Goal: Information Seeking & Learning: Learn about a topic

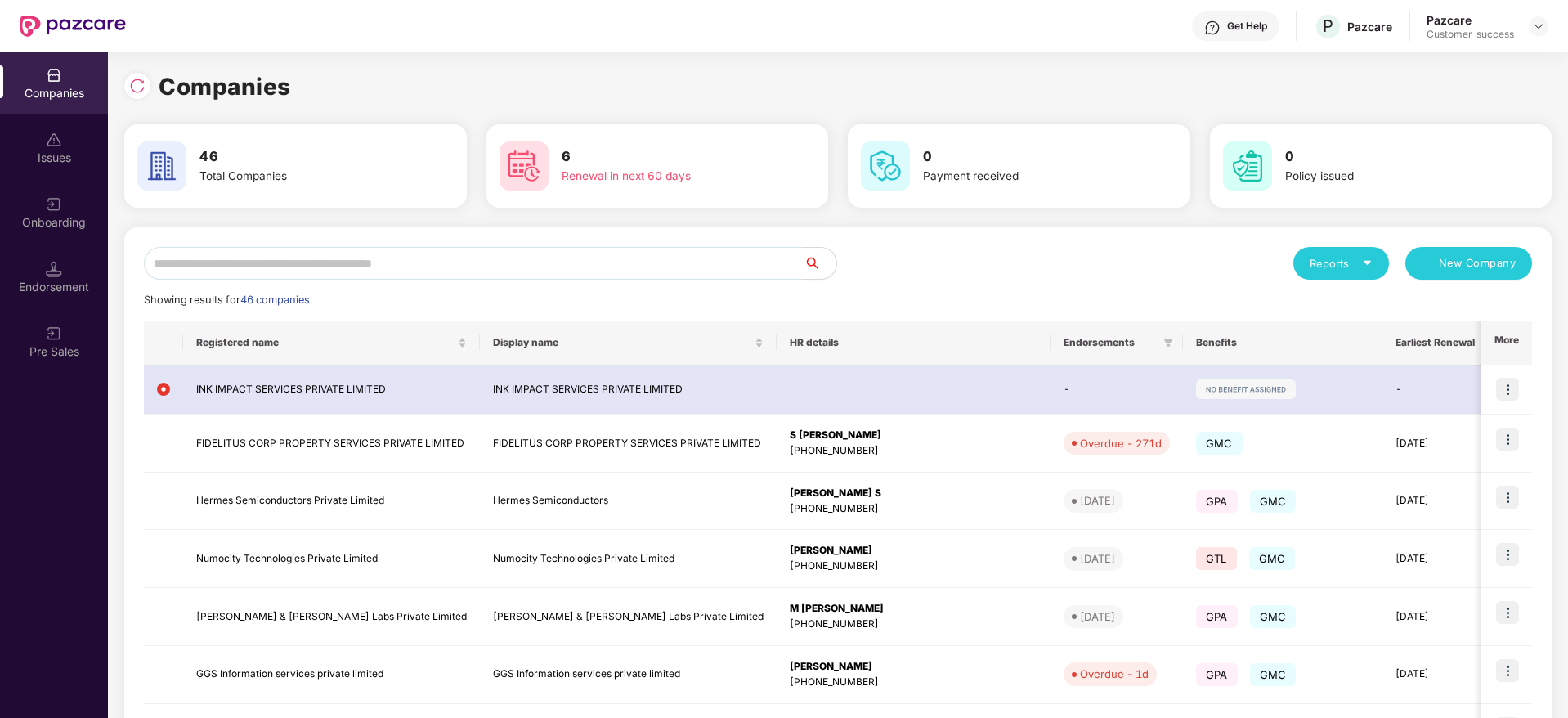
click at [41, 194] on div "Onboarding" at bounding box center [54, 212] width 108 height 61
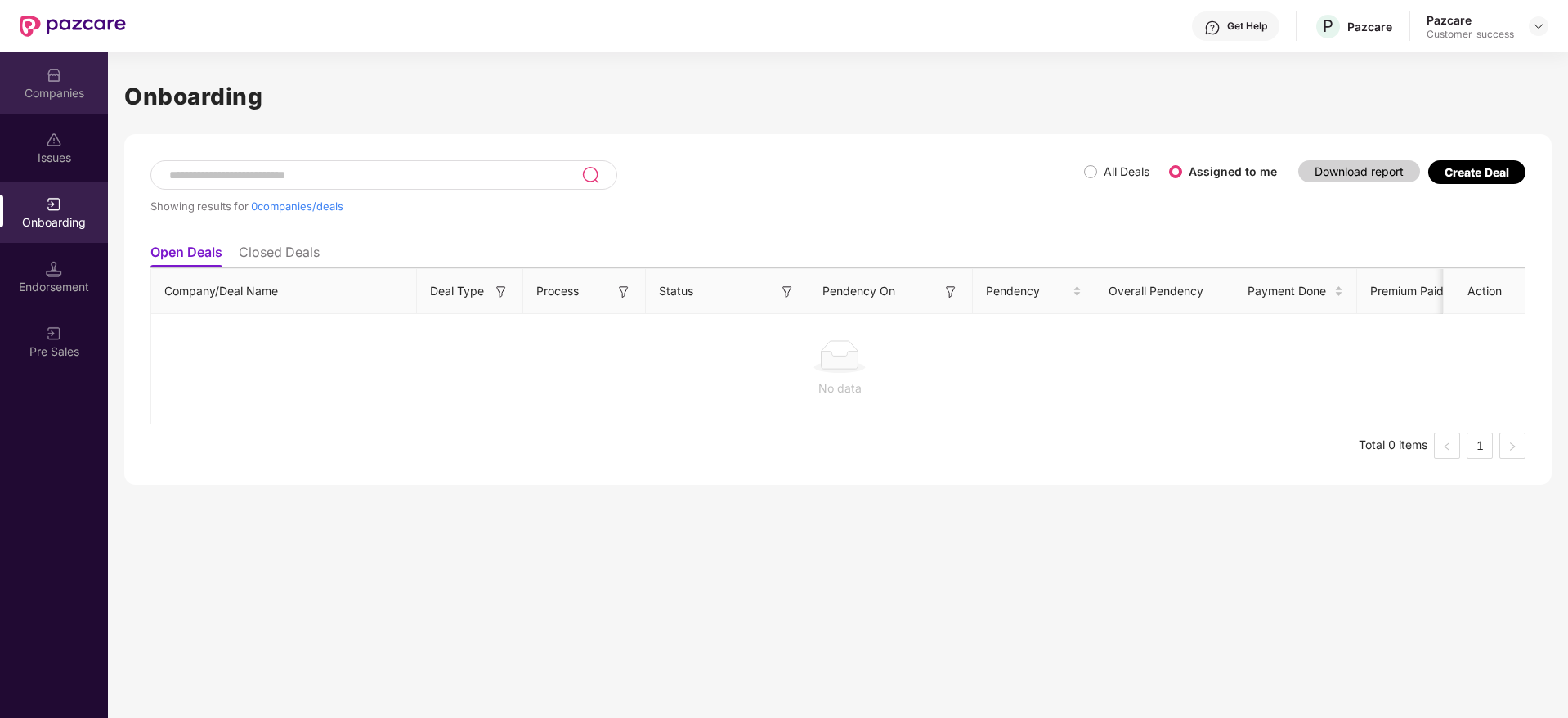
click at [78, 82] on div "Companies" at bounding box center [54, 83] width 108 height 61
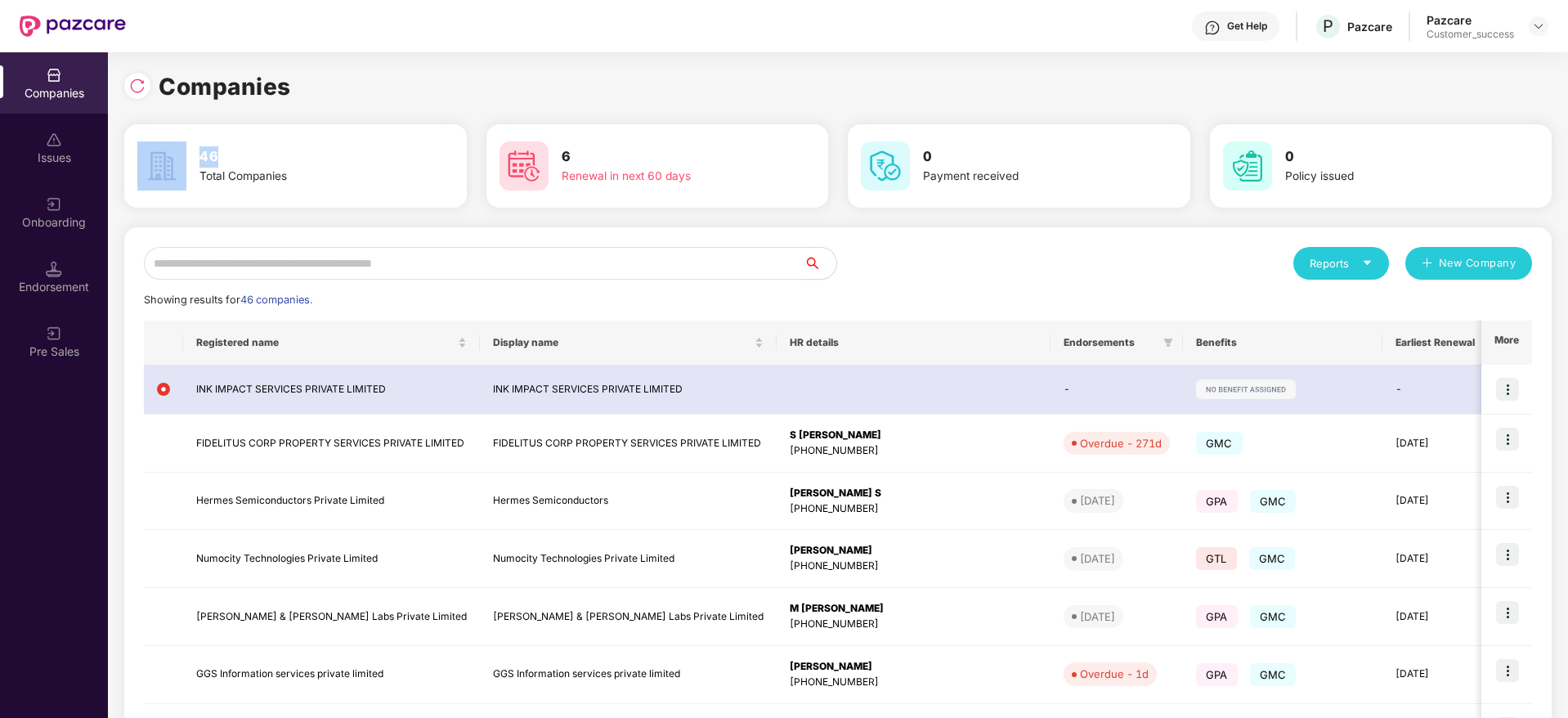
drag, startPoint x: 231, startPoint y: 160, endPoint x: 168, endPoint y: 160, distance: 63.0
click at [168, 160] on div "46 Total Companies" at bounding box center [296, 166] width 330 height 57
click at [378, 96] on div "Companies" at bounding box center [838, 86] width 1427 height 36
click at [54, 217] on div "Onboarding" at bounding box center [54, 223] width 108 height 17
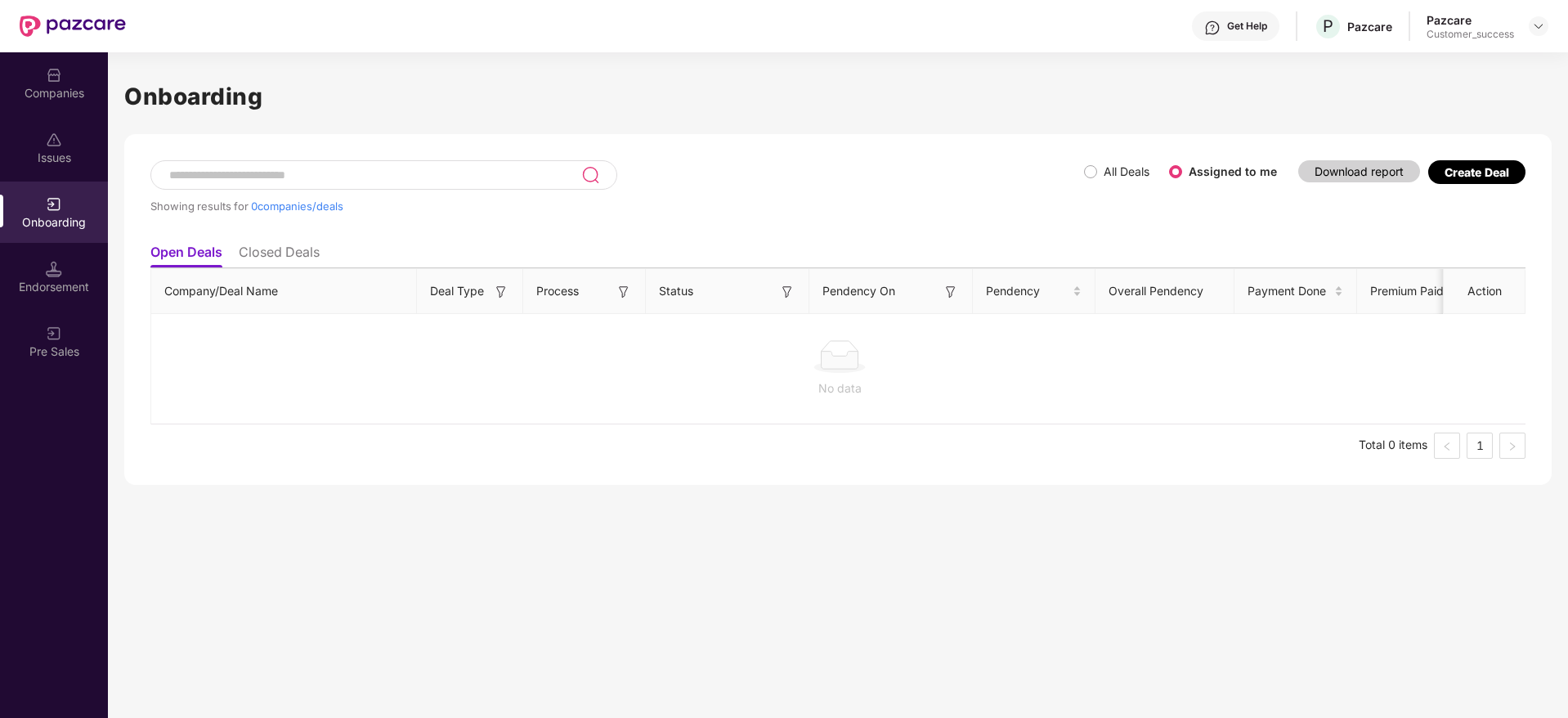
click at [298, 241] on ul "Open Deals Closed Deals" at bounding box center [838, 251] width 1375 height 32
click at [306, 252] on li "Closed Deals" at bounding box center [279, 256] width 81 height 24
click at [1134, 169] on label "All Deals" at bounding box center [1127, 171] width 46 height 14
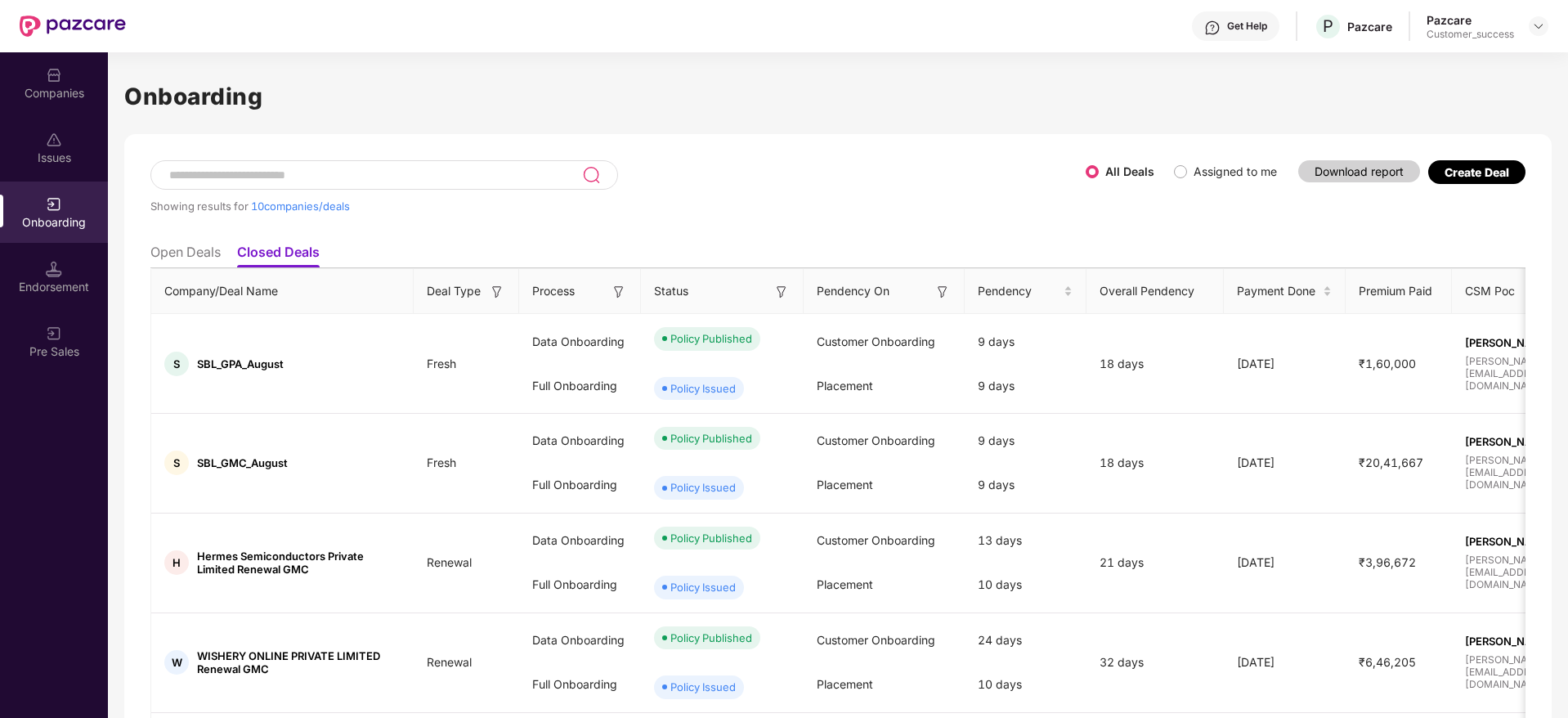
click at [70, 210] on div "Onboarding" at bounding box center [54, 212] width 108 height 61
click at [193, 249] on li "Open Deals" at bounding box center [186, 256] width 70 height 24
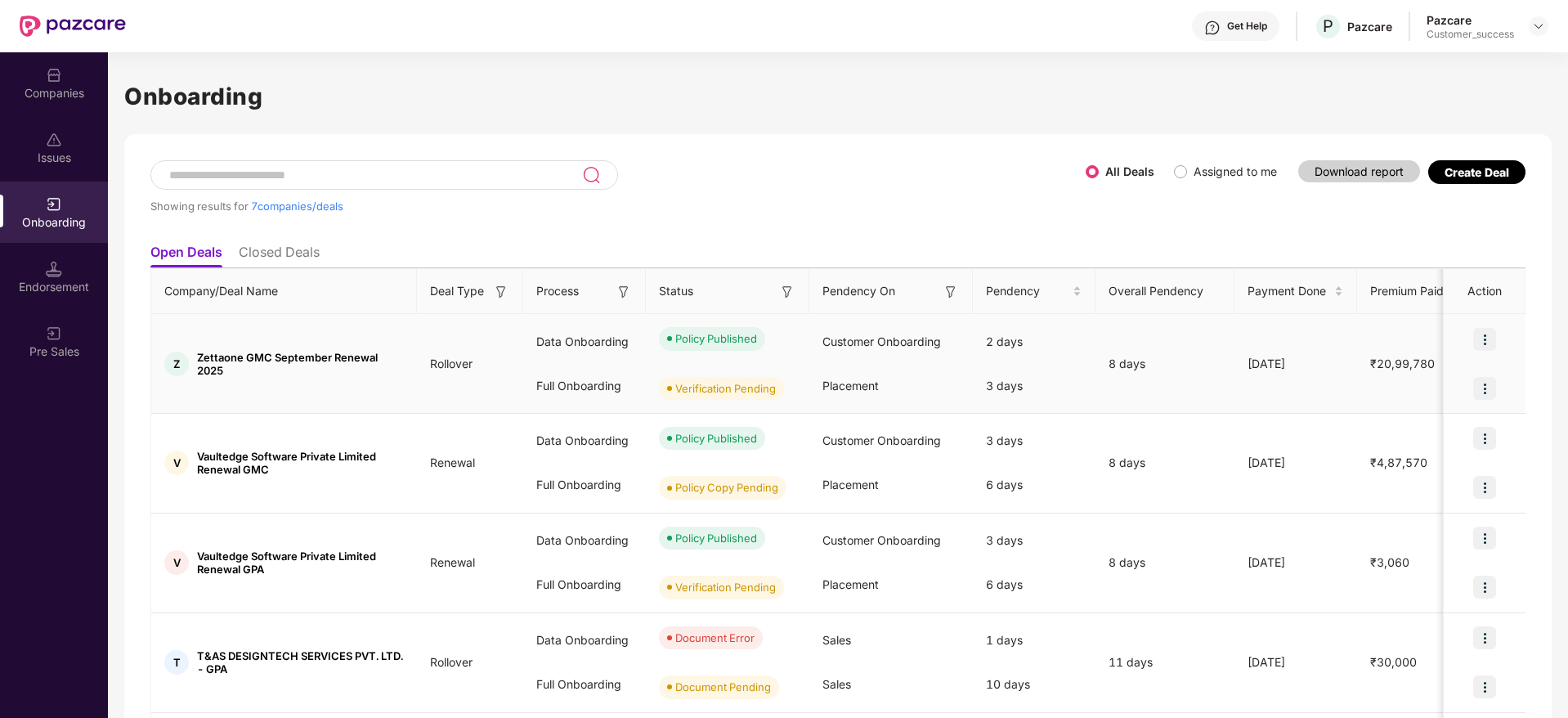
click at [1491, 332] on img at bounding box center [1484, 339] width 23 height 23
click at [1430, 379] on span "View Document" at bounding box center [1416, 381] width 117 height 18
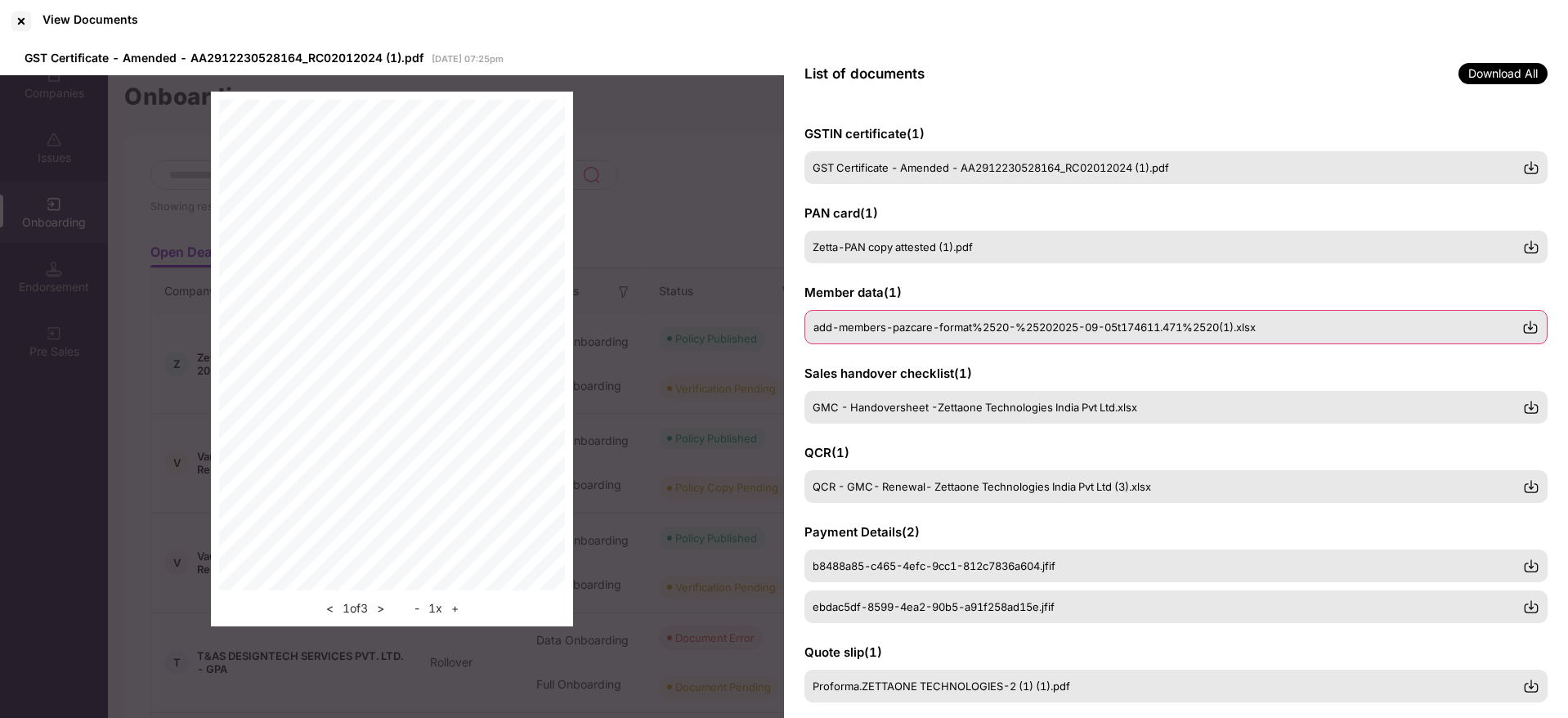
click at [1013, 330] on span "add-members-pazcare-format%2520-%25202025-09-05t174611.471%2520(1).xlsx" at bounding box center [1034, 327] width 442 height 13
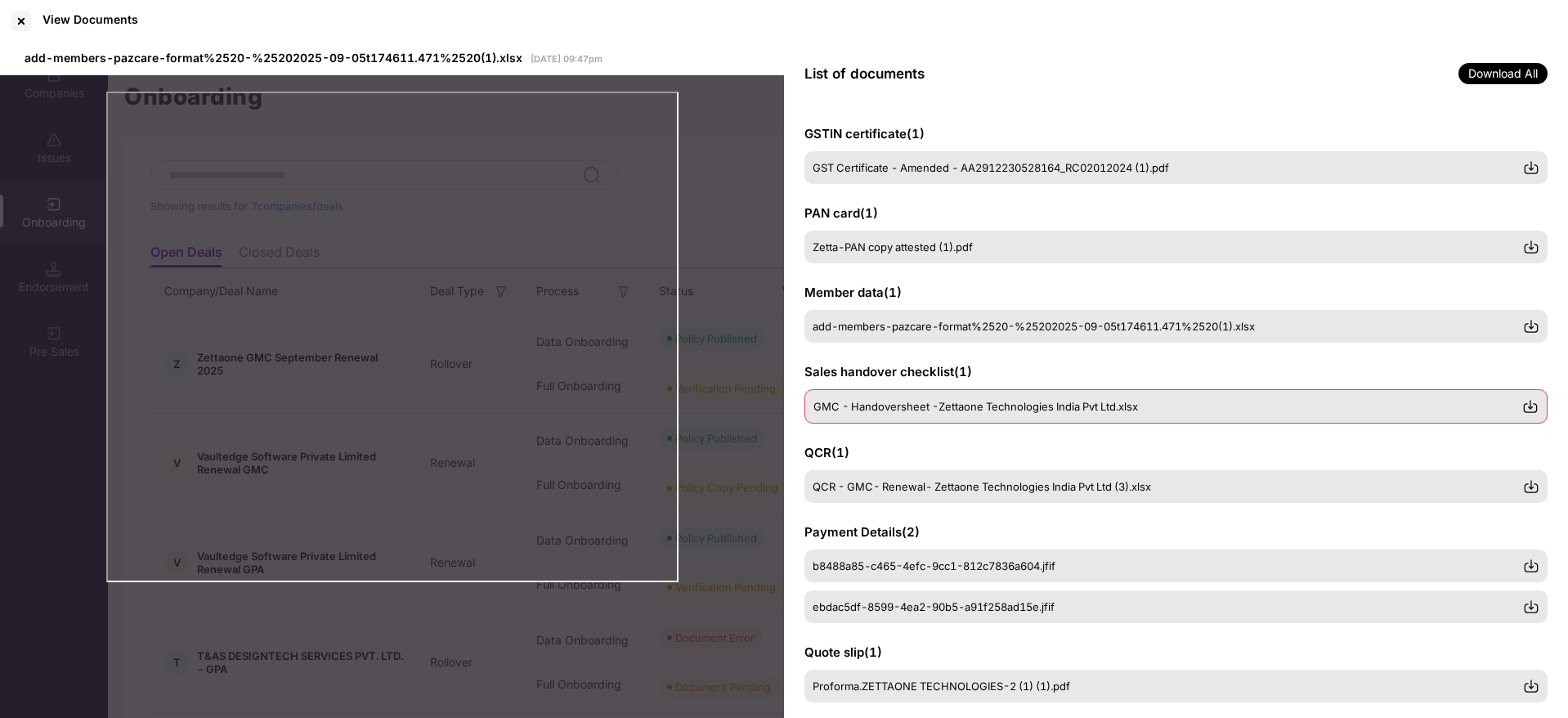
click at [1026, 406] on span "GMC - Handoversheet -Zettaone Technologies India Pvt Ltd.xlsx" at bounding box center [975, 407] width 324 height 13
click at [1536, 407] on img at bounding box center [1530, 407] width 17 height 17
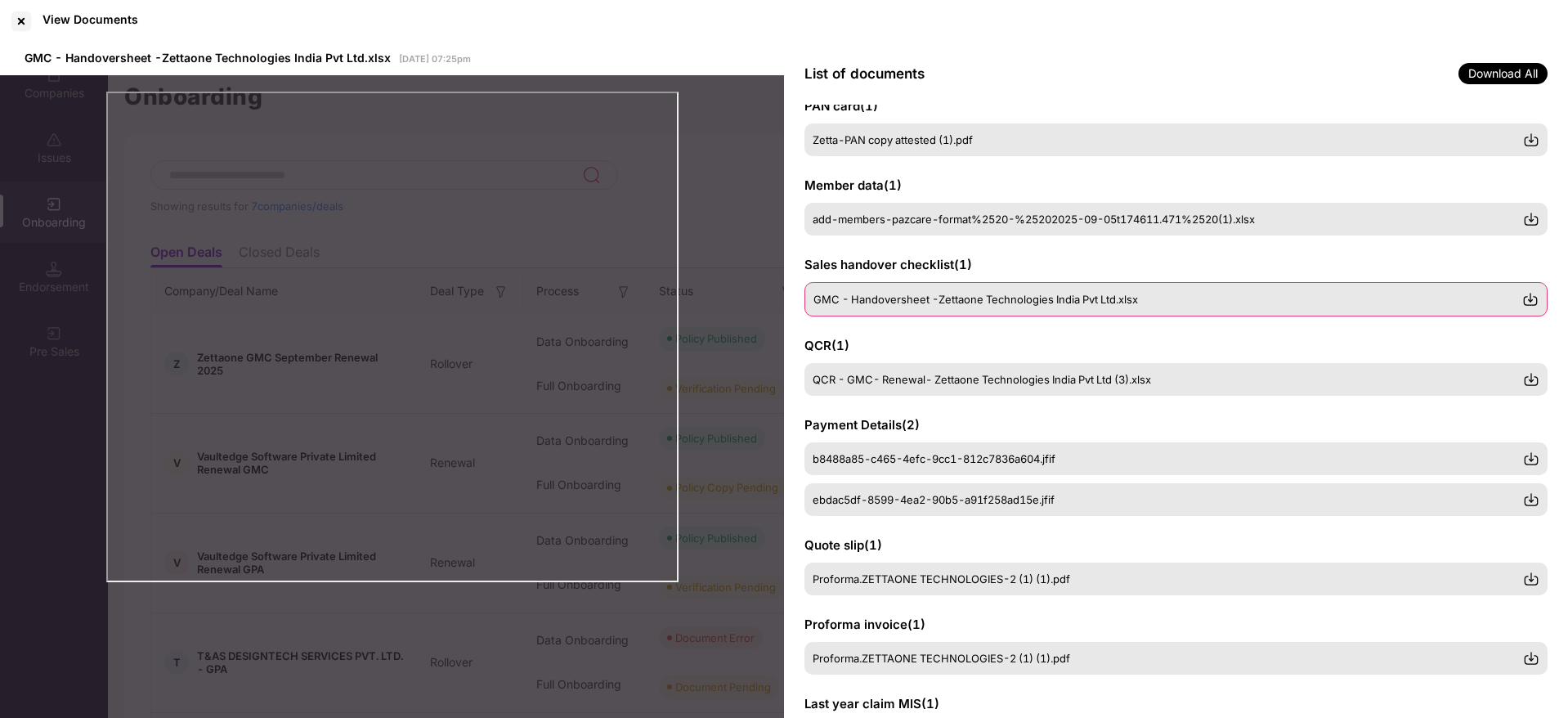
scroll to position [110, 0]
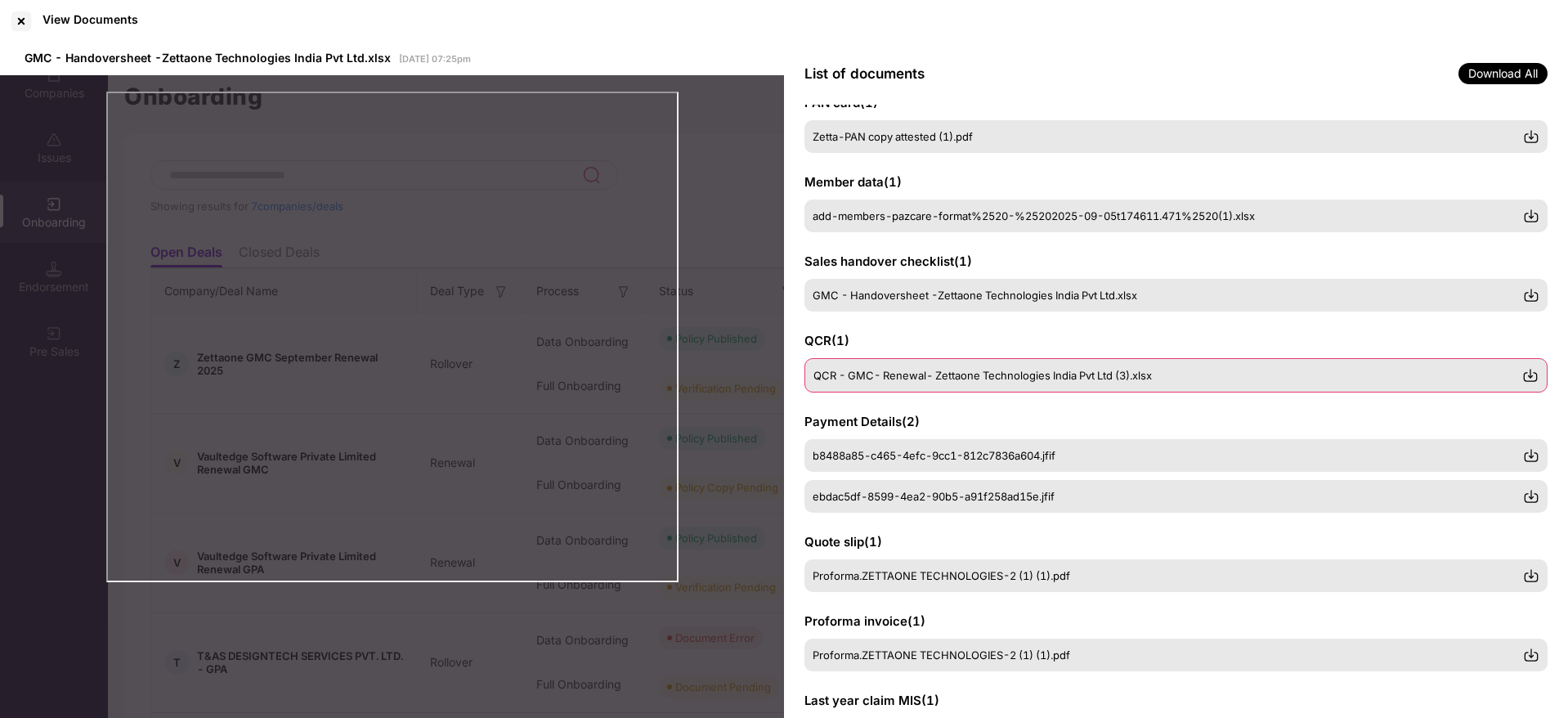
click at [1088, 373] on span "QCR - GMC- Renewal- Zettaone Technologies India Pvt Ltd (3).xlsx" at bounding box center [983, 375] width 338 height 13
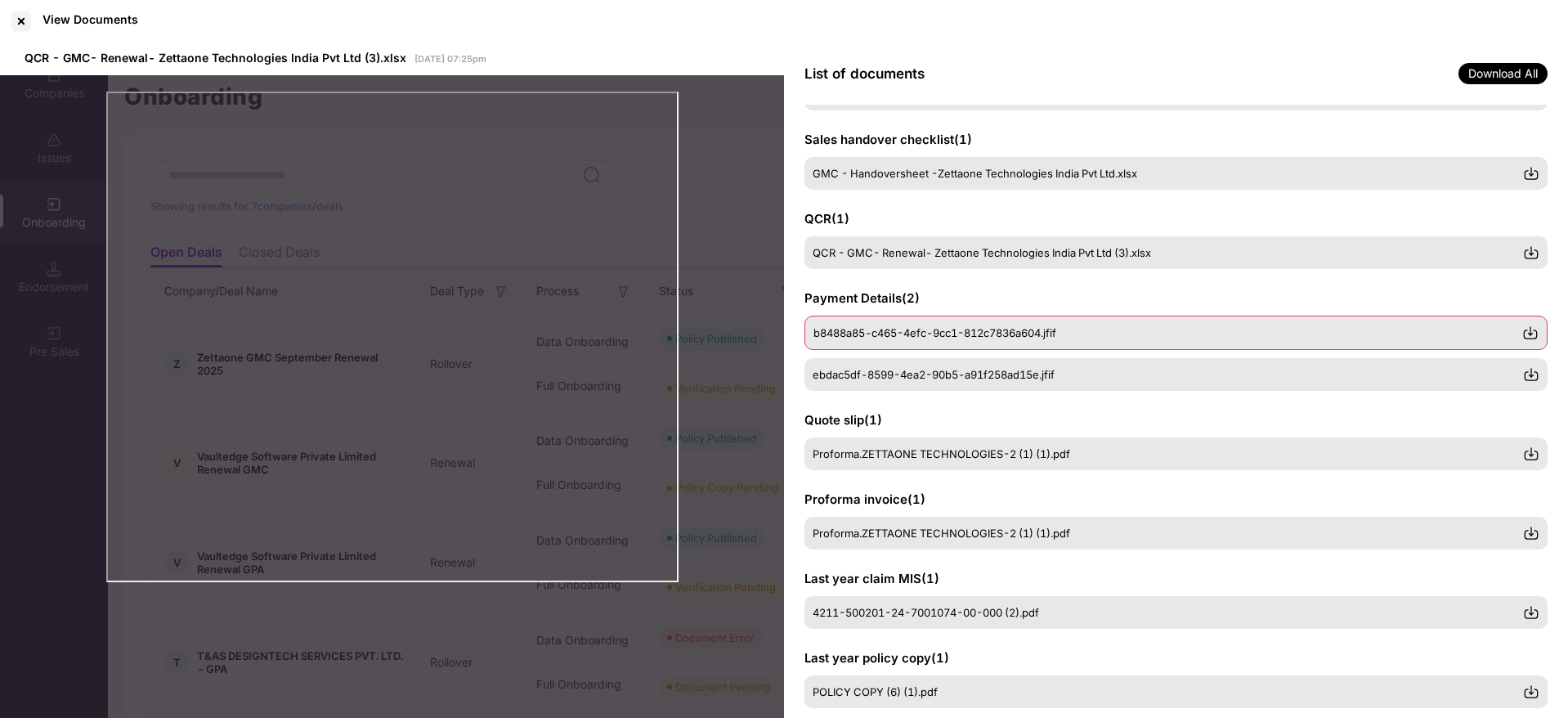
scroll to position [235, 0]
click at [1039, 317] on div "b8488a85-c465-4efc-9cc1-812c7836a604.jfif" at bounding box center [1176, 330] width 743 height 34
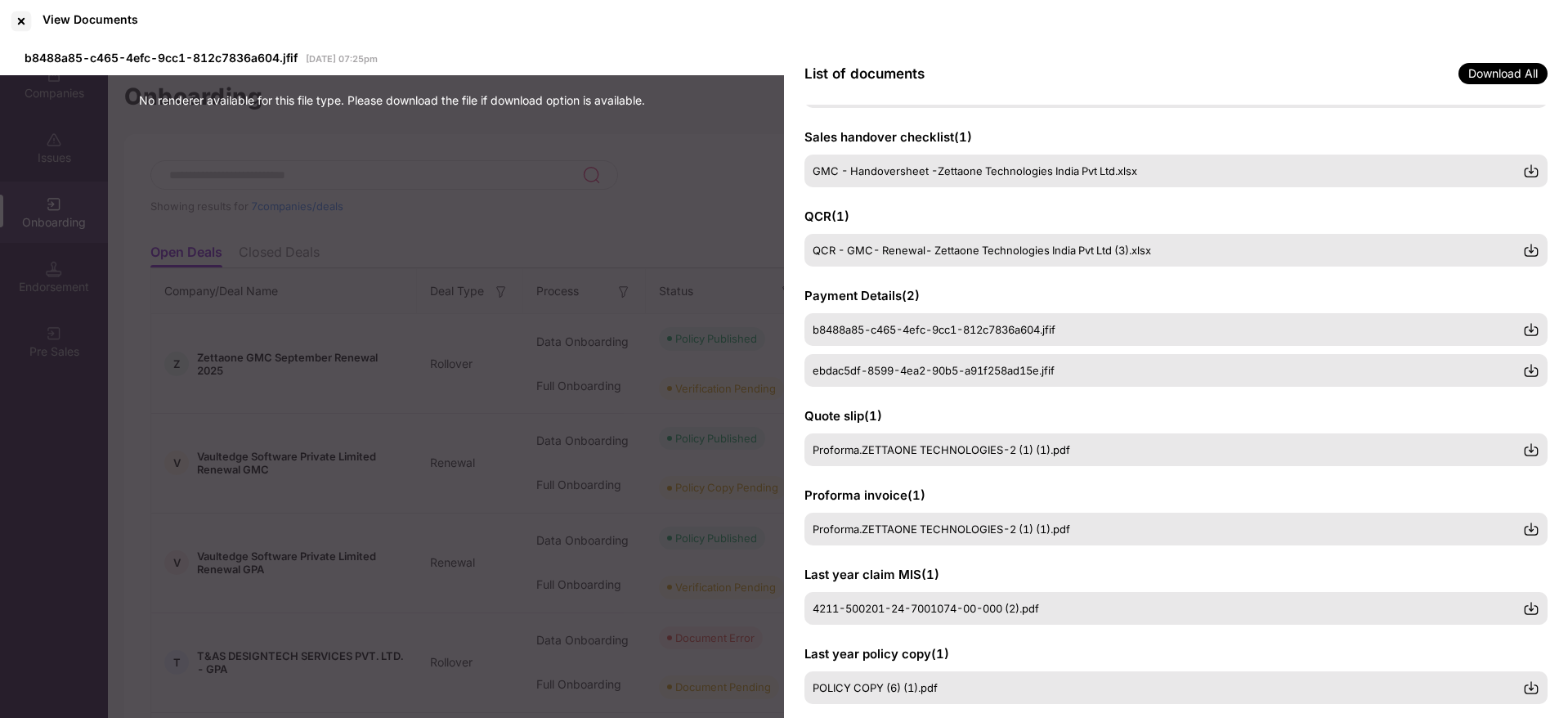
scroll to position [260, 0]
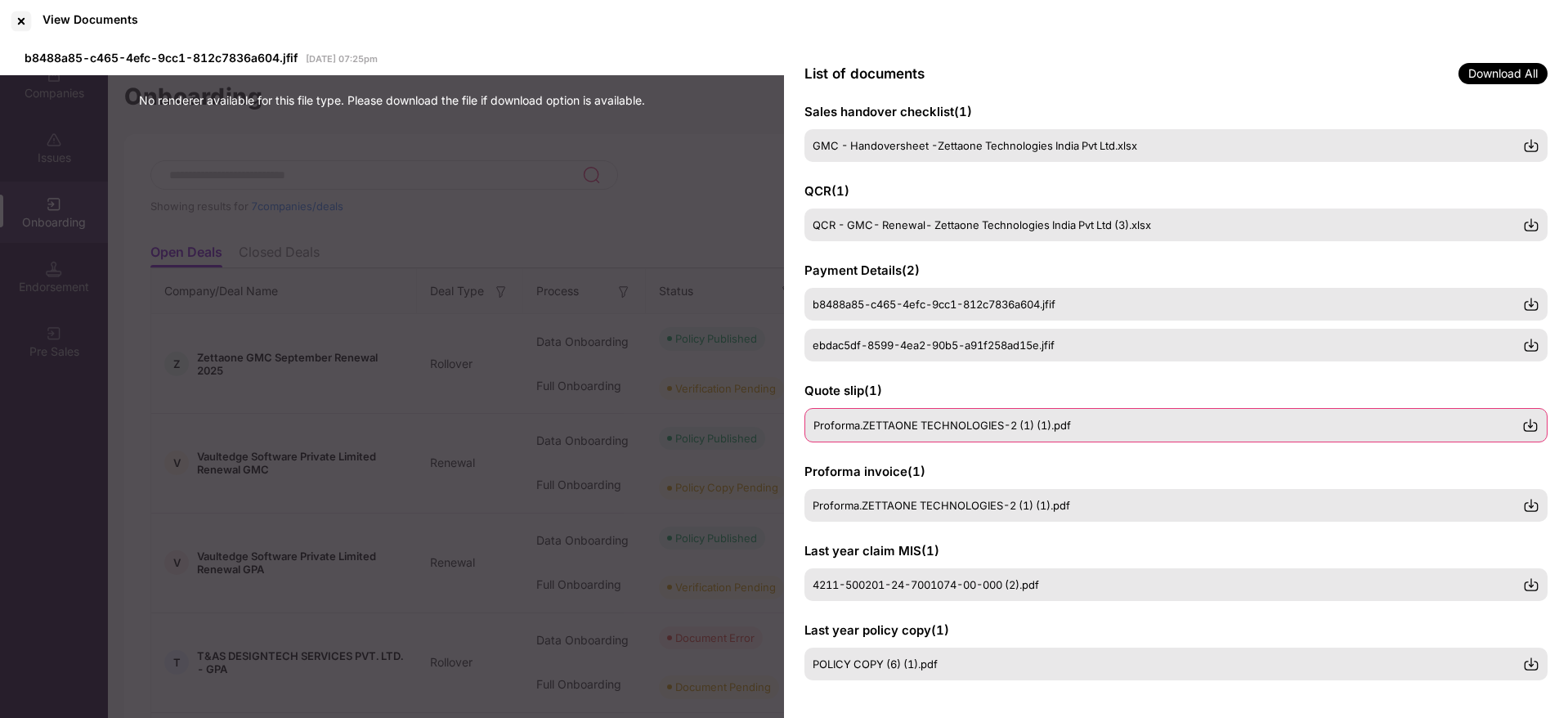
click at [1031, 428] on span "Proforma.ZETTAONE TECHNOLOGIES-2 (1) (1).pdf" at bounding box center [942, 425] width 258 height 13
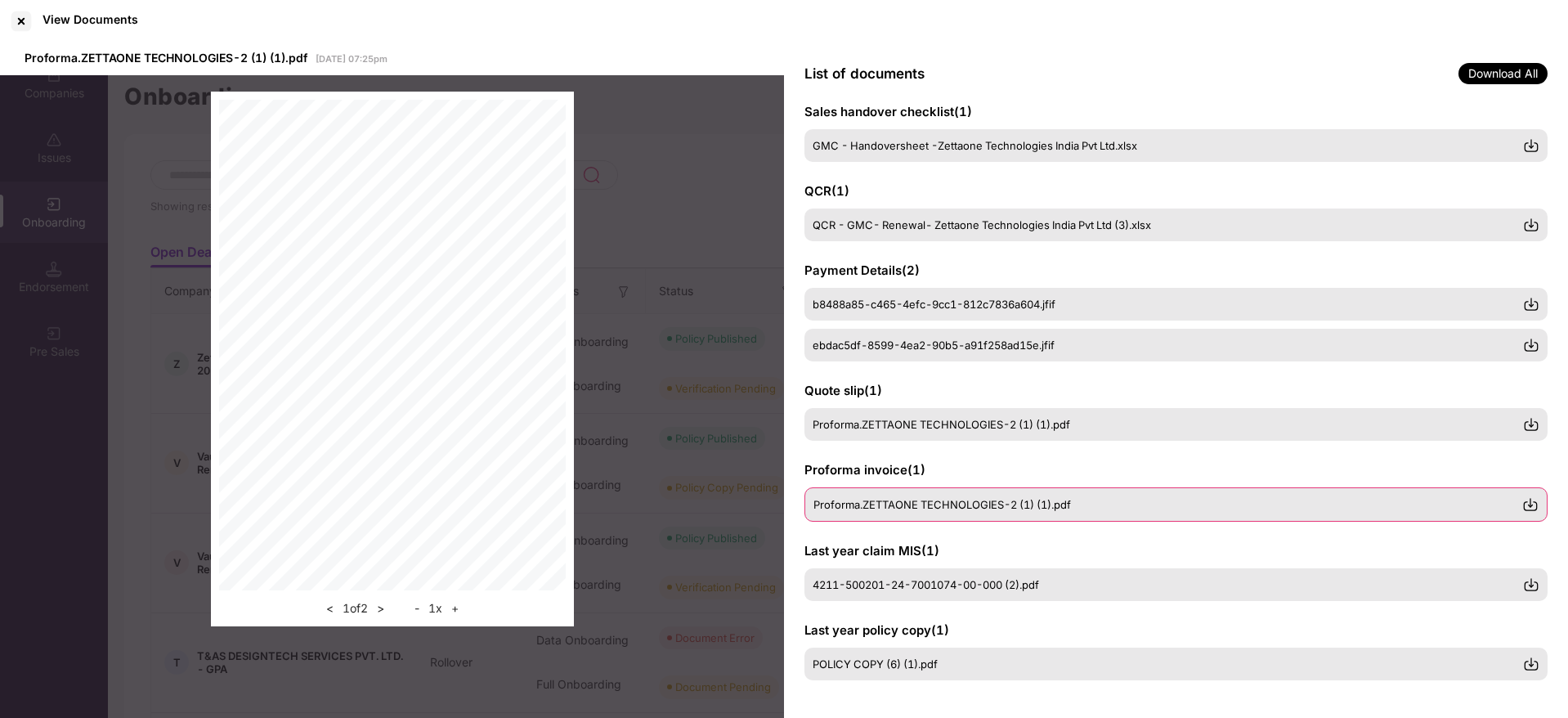
click at [1027, 502] on span "Proforma.ZETTAONE TECHNOLOGIES-2 (1) (1).pdf" at bounding box center [942, 505] width 258 height 13
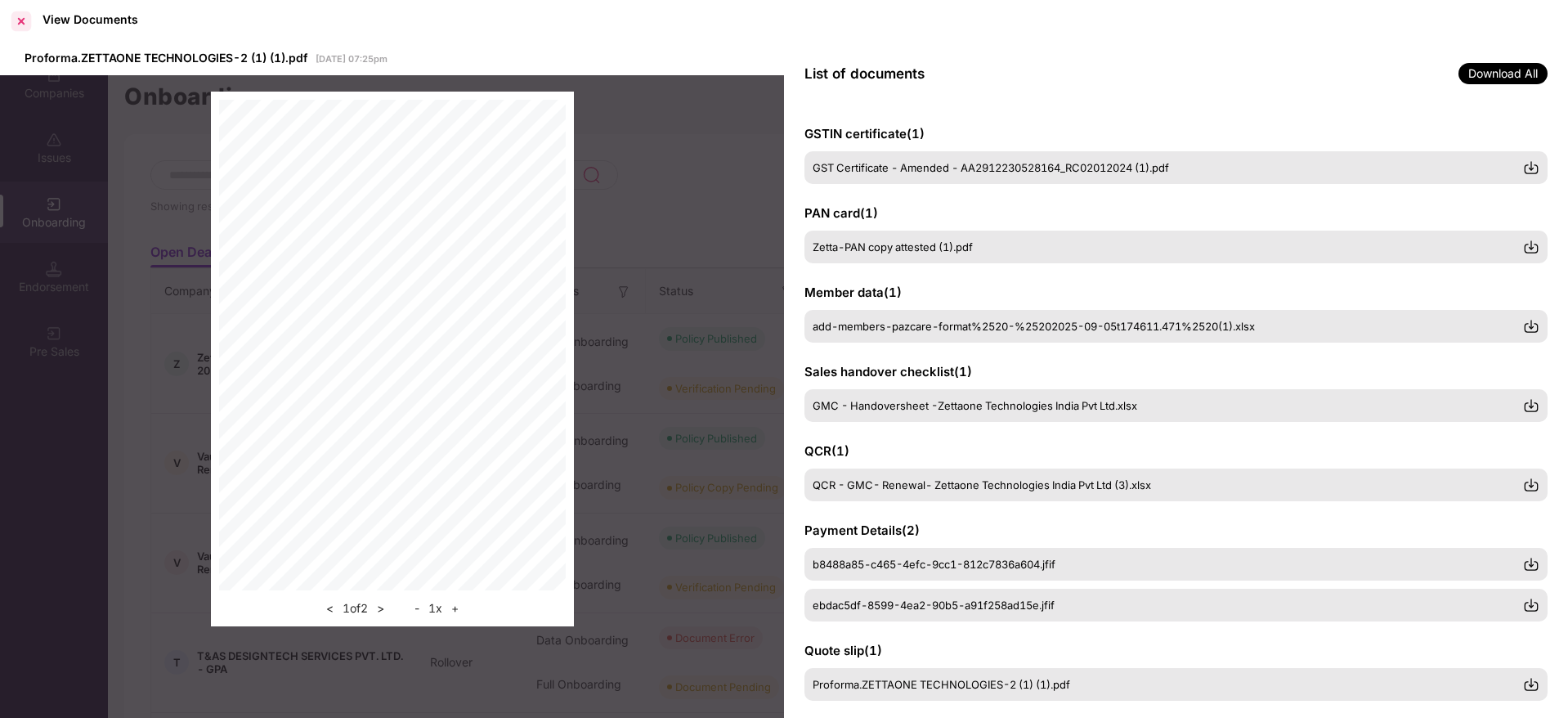
click at [20, 20] on div at bounding box center [21, 21] width 26 height 26
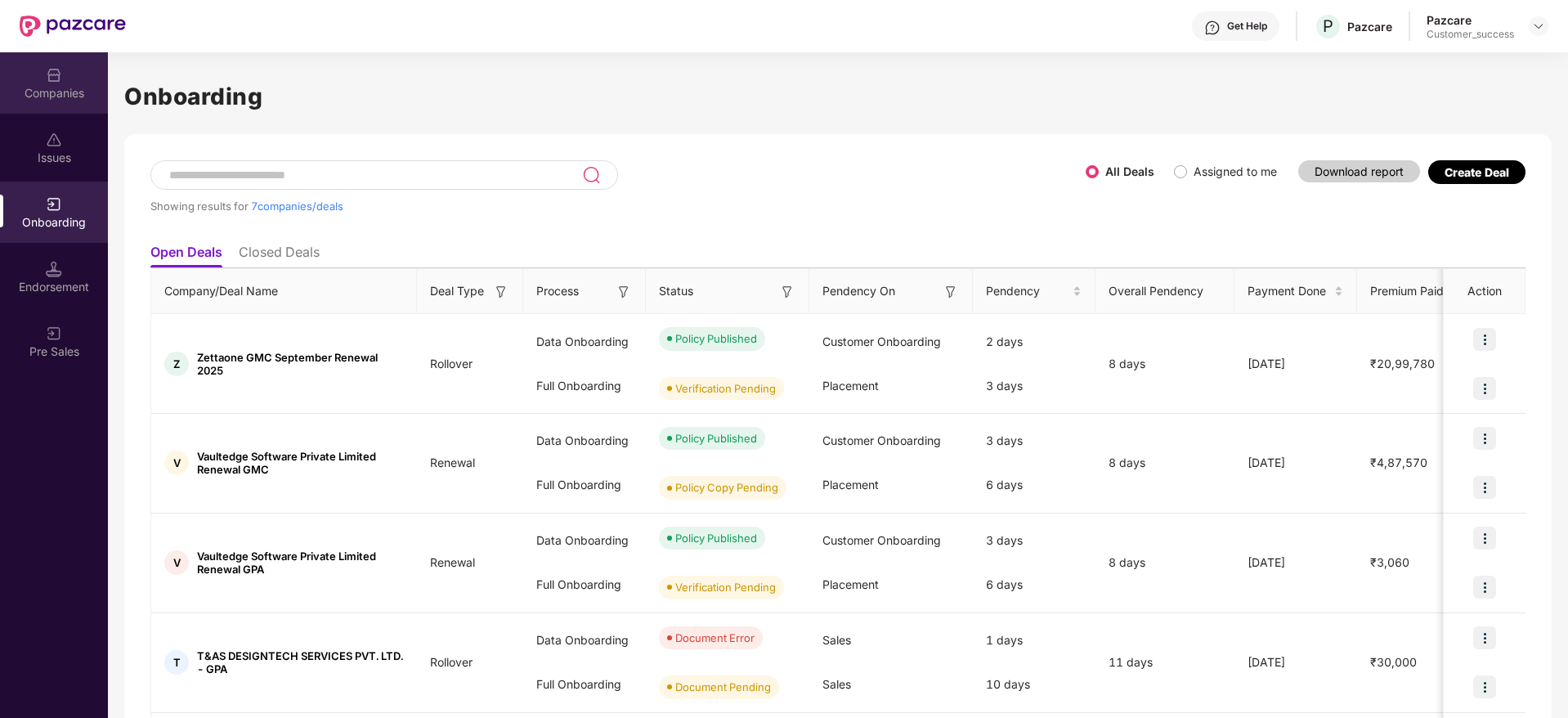
click at [71, 78] on div "Companies" at bounding box center [54, 83] width 108 height 61
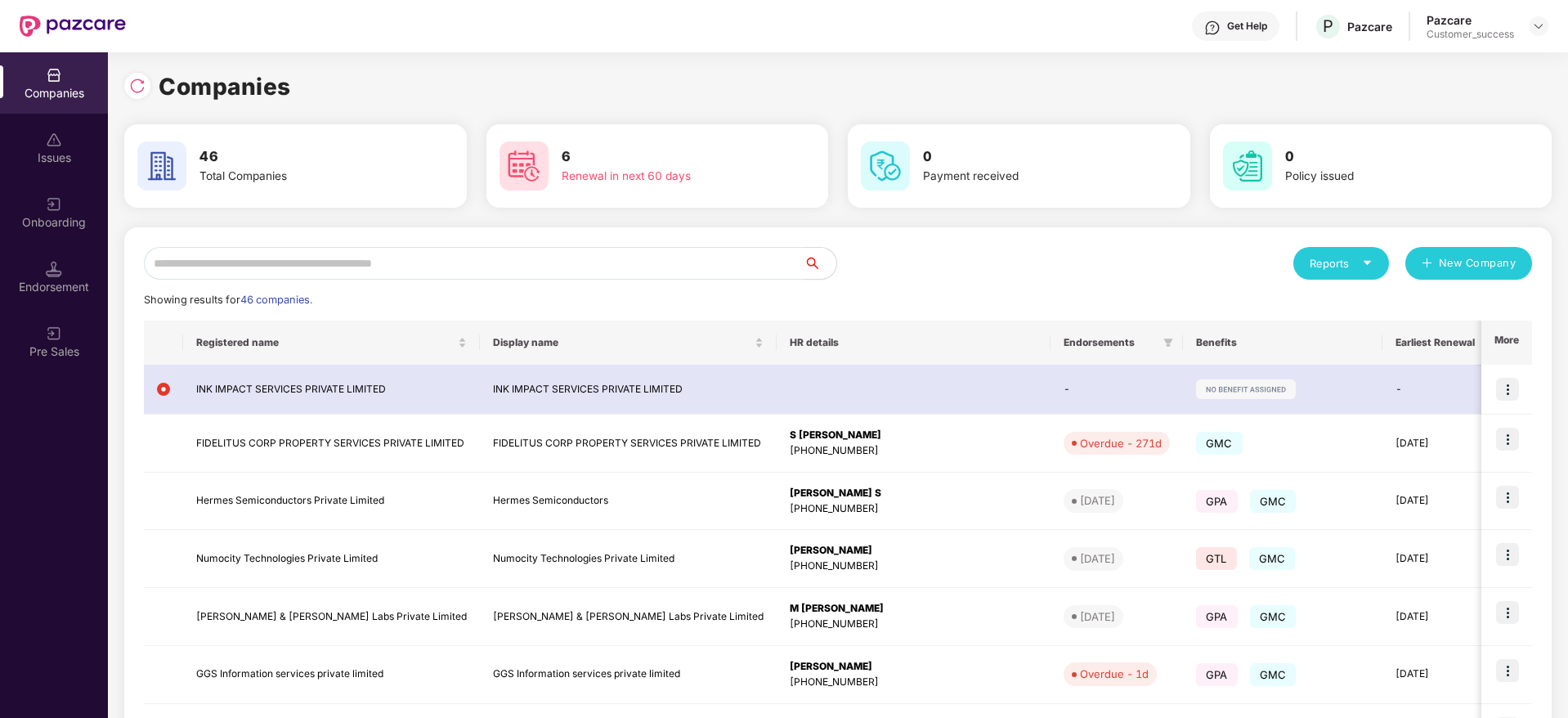
click at [321, 257] on input "text" at bounding box center [474, 262] width 659 height 32
type input "*"
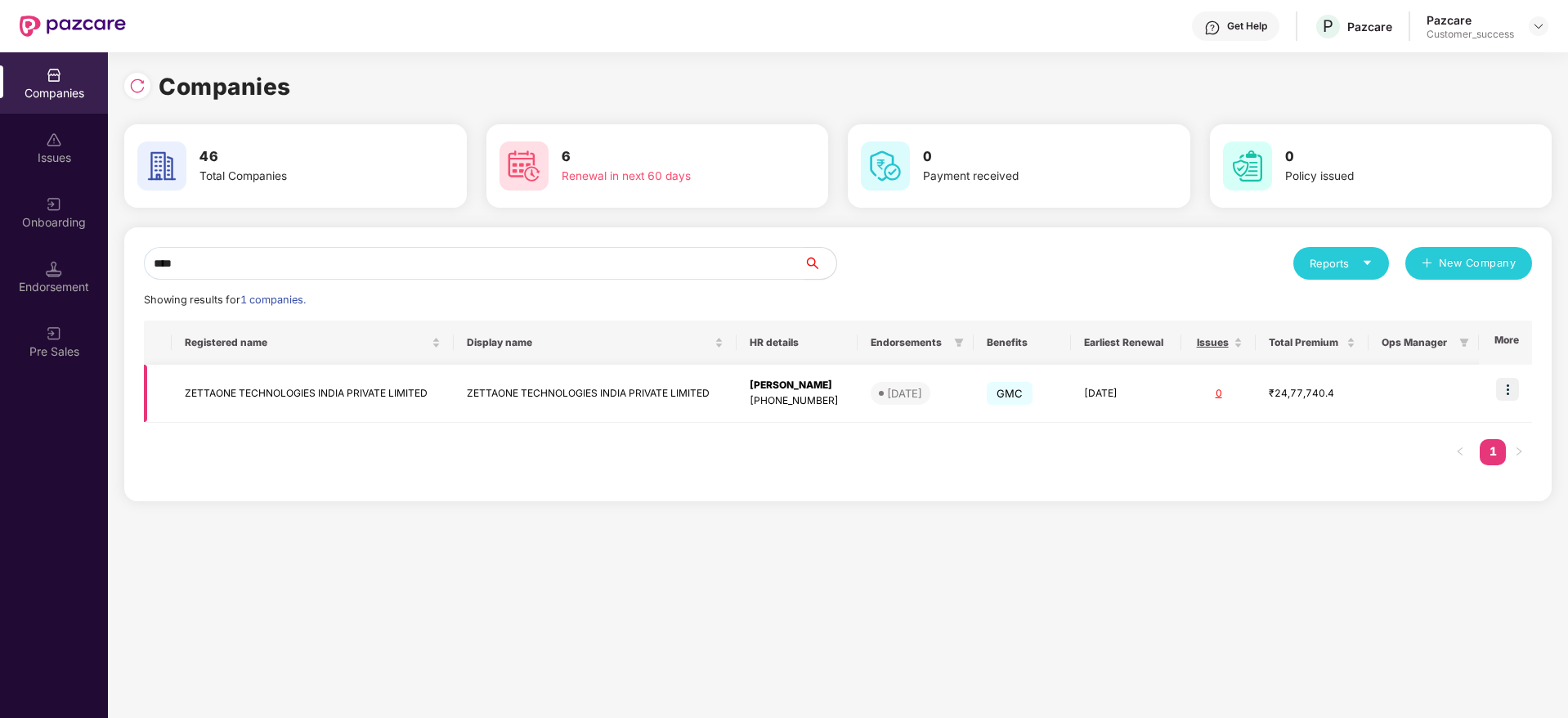
type input "****"
click at [1514, 384] on img at bounding box center [1507, 389] width 23 height 23
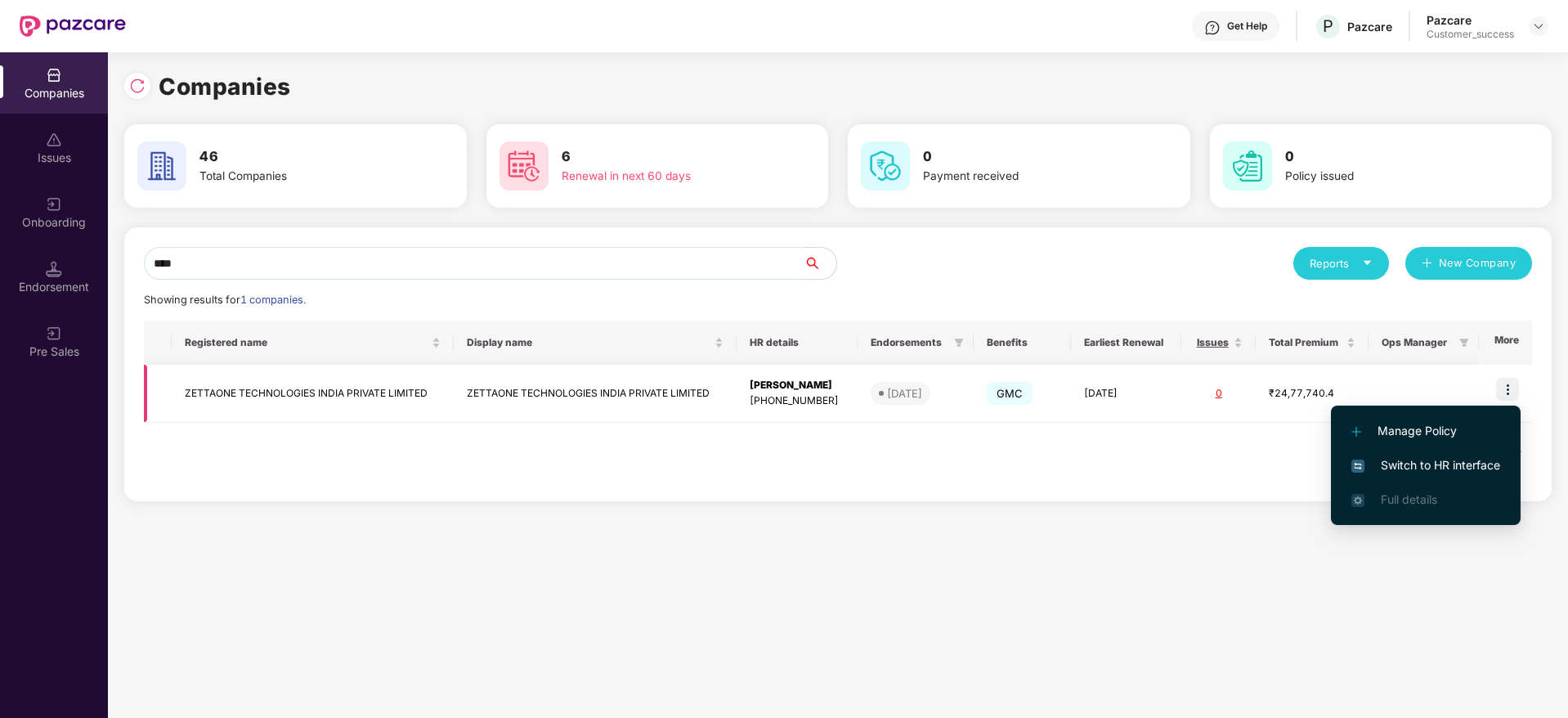
click at [1511, 390] on img at bounding box center [1507, 389] width 23 height 23
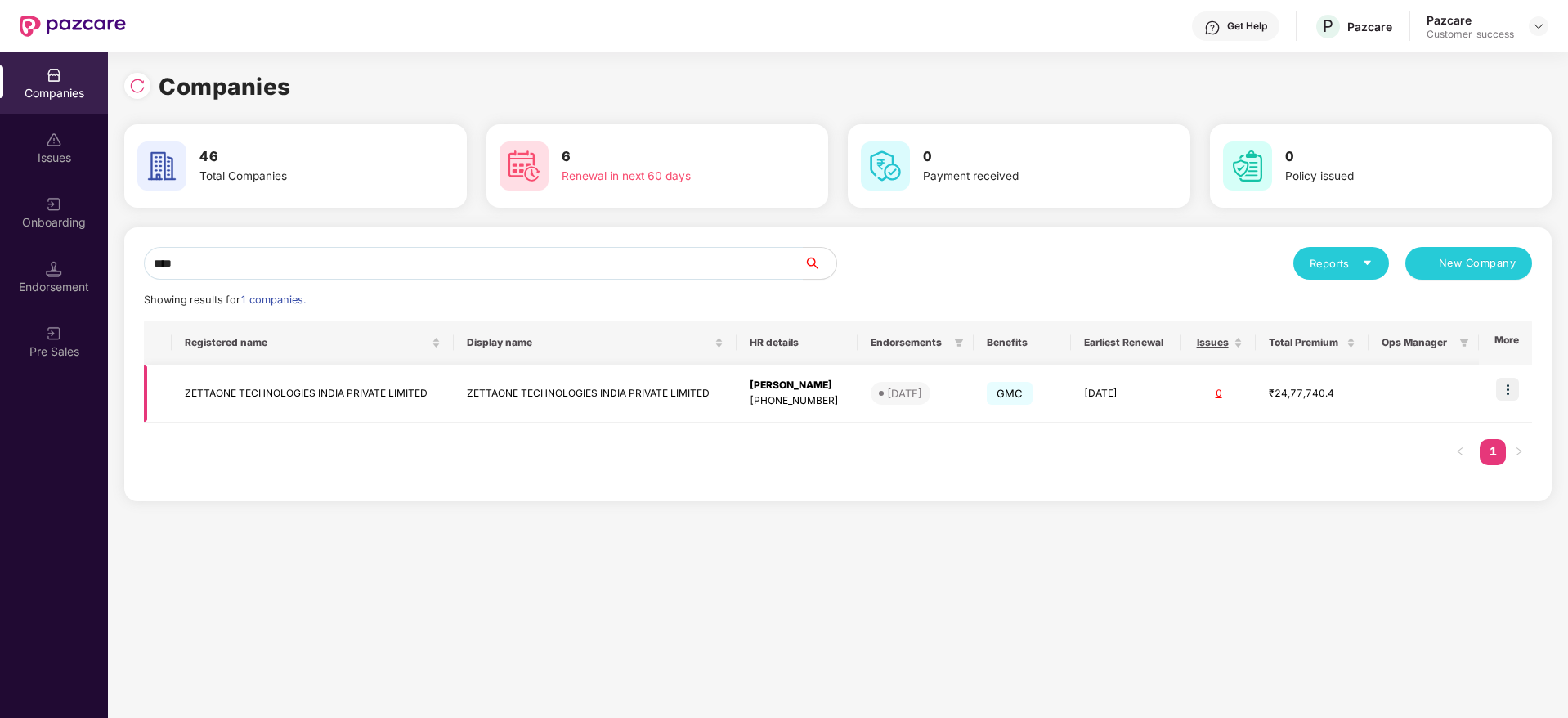
click at [1508, 384] on img at bounding box center [1507, 389] width 23 height 23
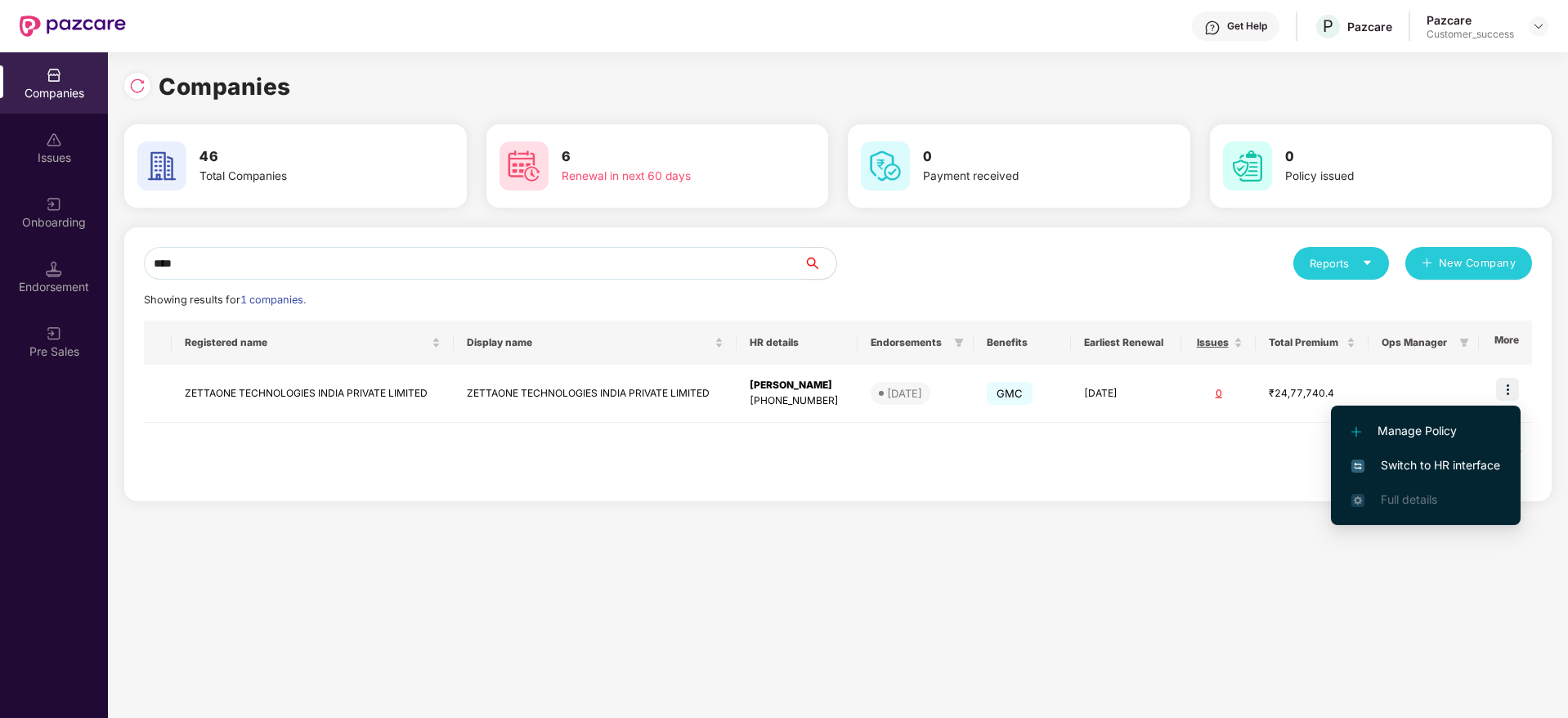
click at [1468, 461] on span "Switch to HR interface" at bounding box center [1425, 465] width 149 height 18
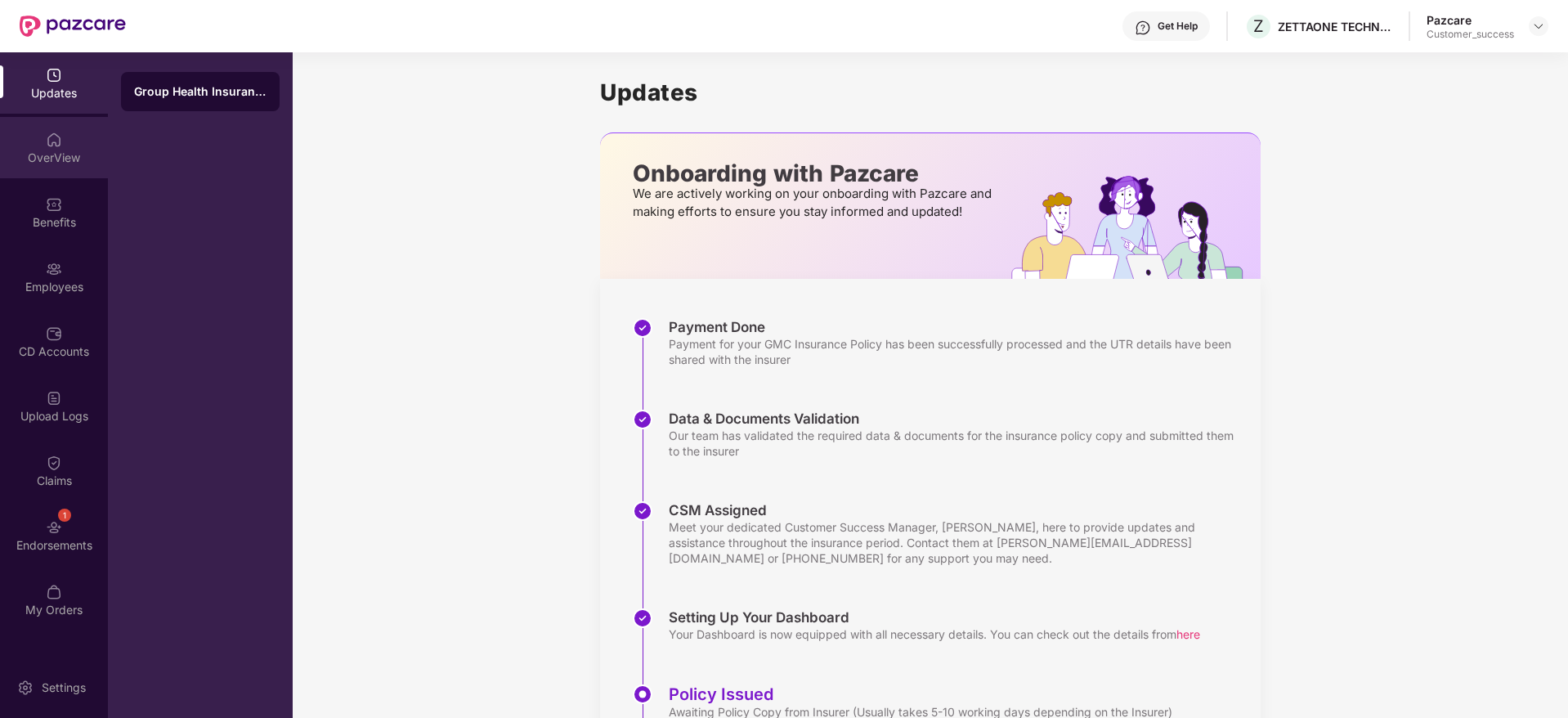
click at [58, 141] on img at bounding box center [54, 140] width 17 height 17
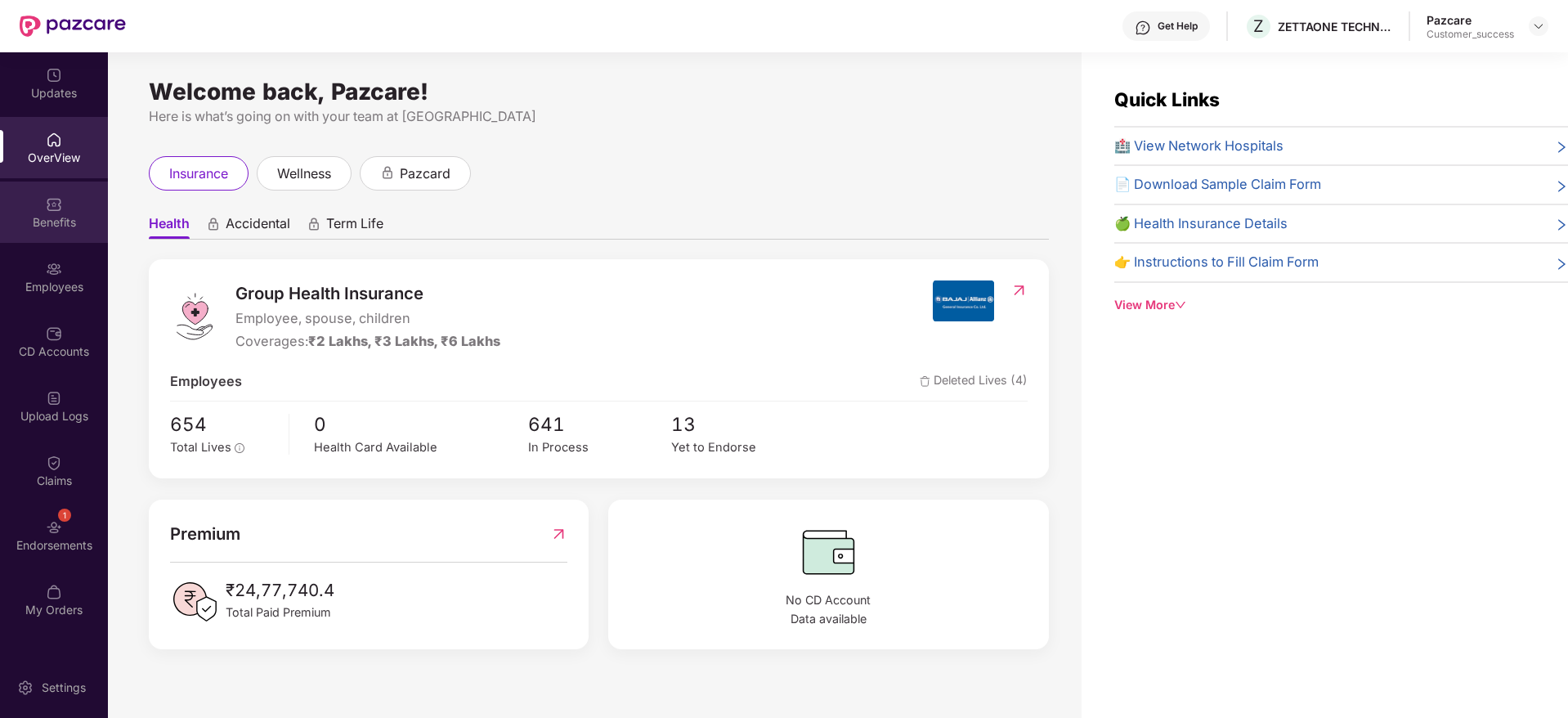
click at [58, 218] on div "Benefits" at bounding box center [54, 223] width 108 height 17
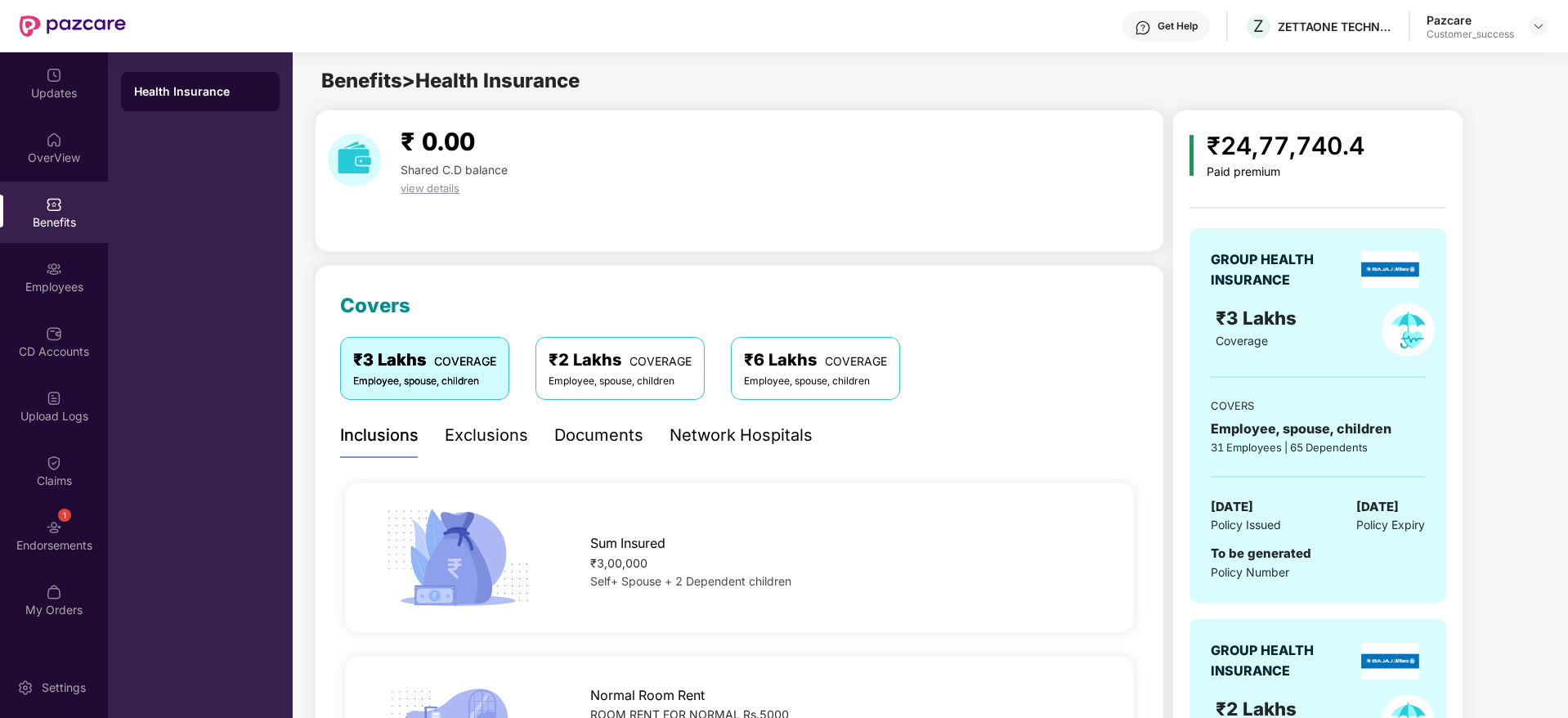
click at [498, 432] on div "Exclusions" at bounding box center [486, 435] width 83 height 25
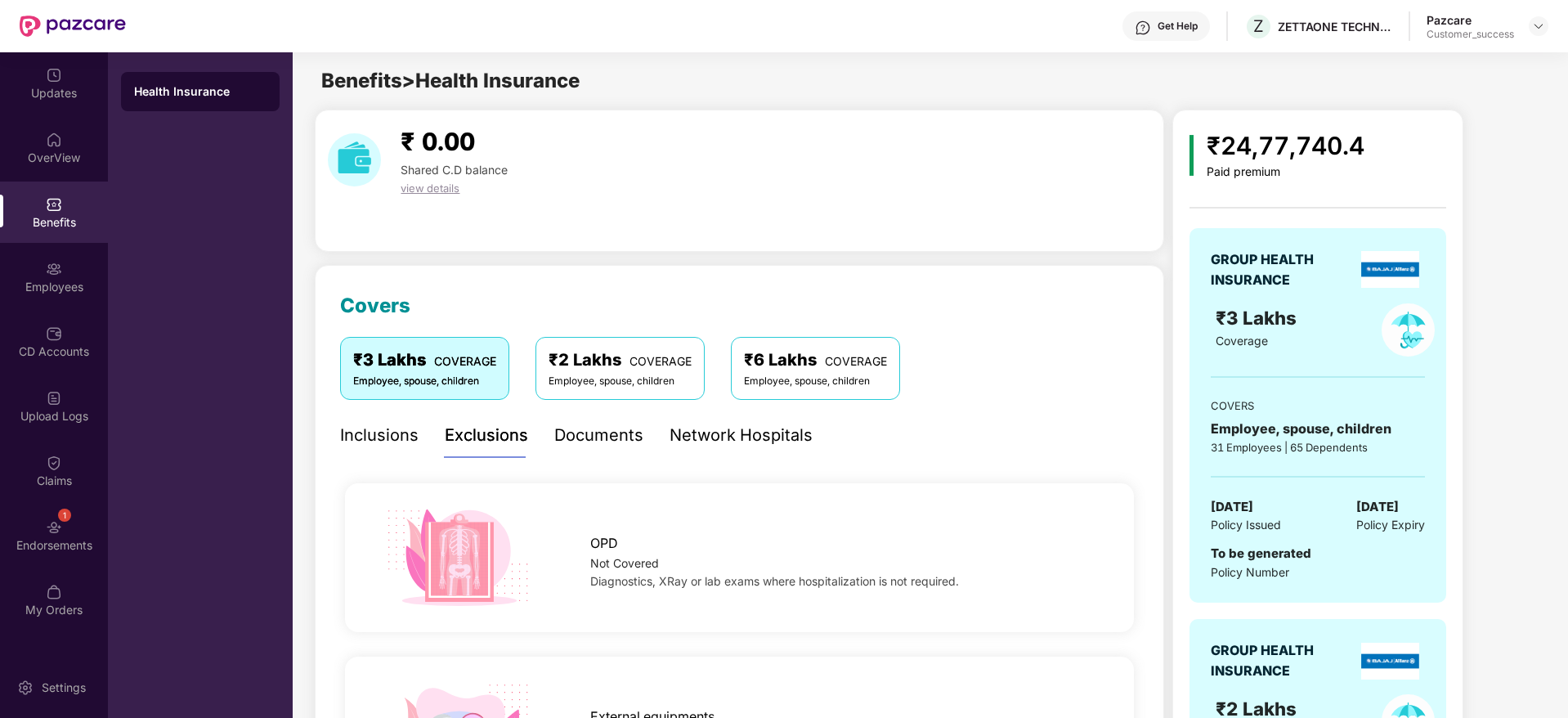
click at [608, 434] on div "Documents" at bounding box center [598, 435] width 89 height 25
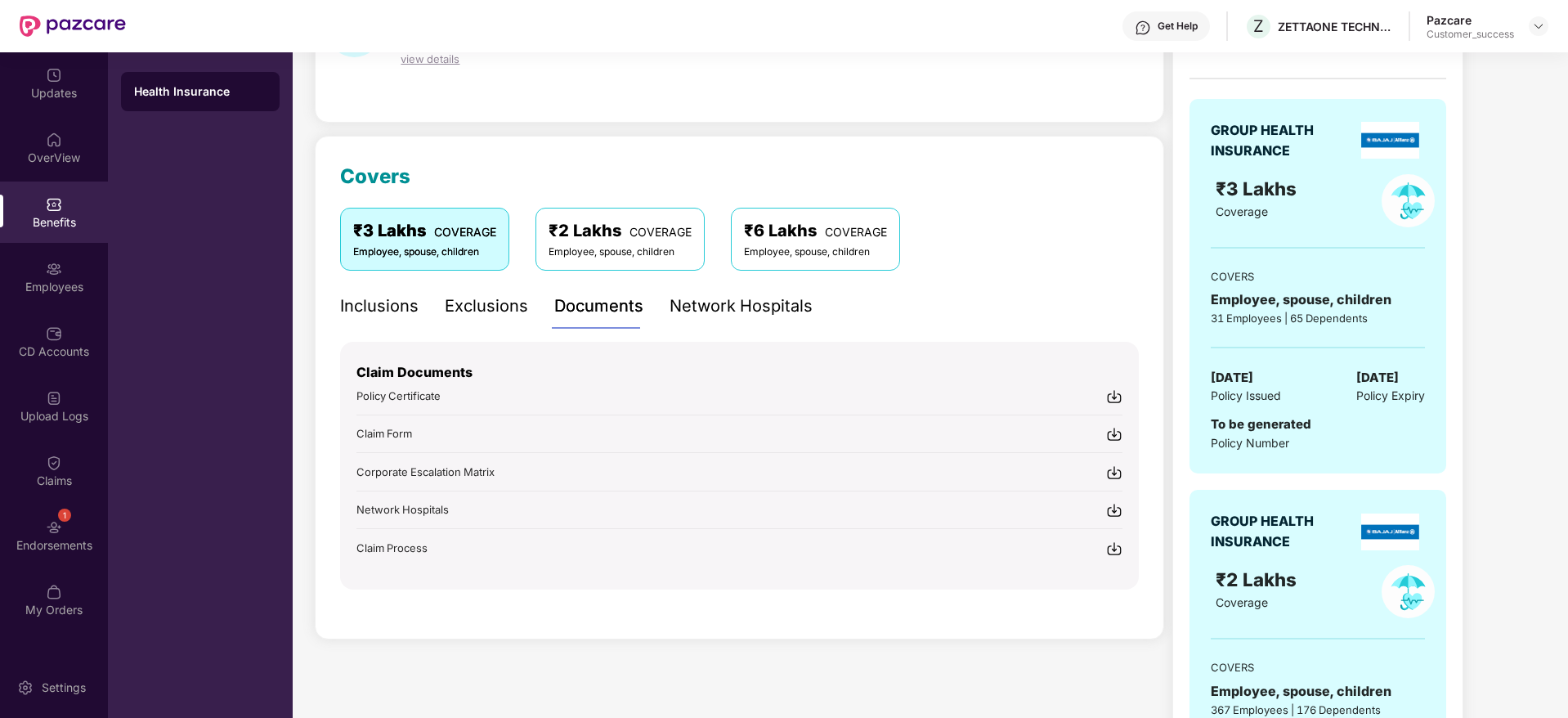
scroll to position [130, 0]
click at [757, 296] on div "Network Hospitals" at bounding box center [741, 305] width 143 height 25
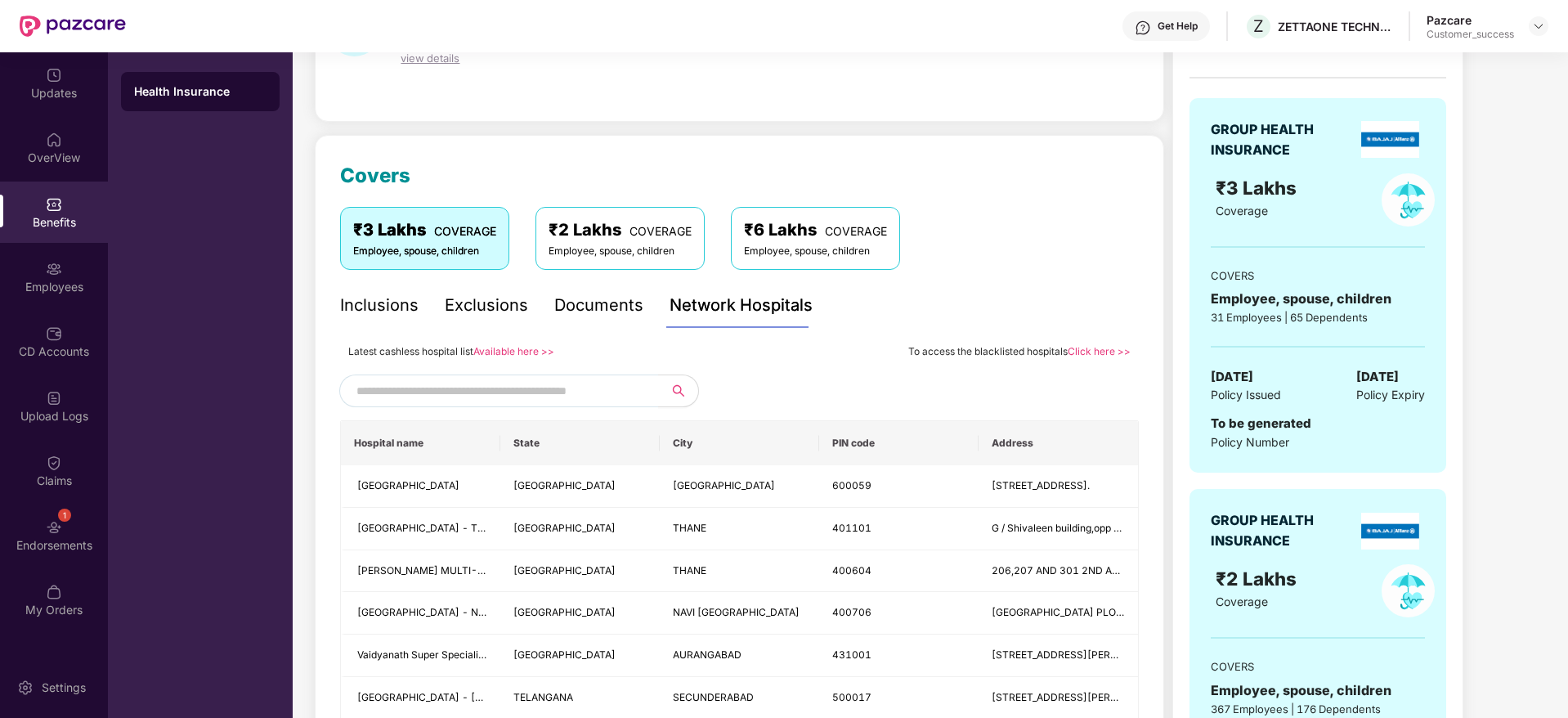
click at [503, 396] on input "text" at bounding box center [496, 391] width 280 height 25
type input "******"
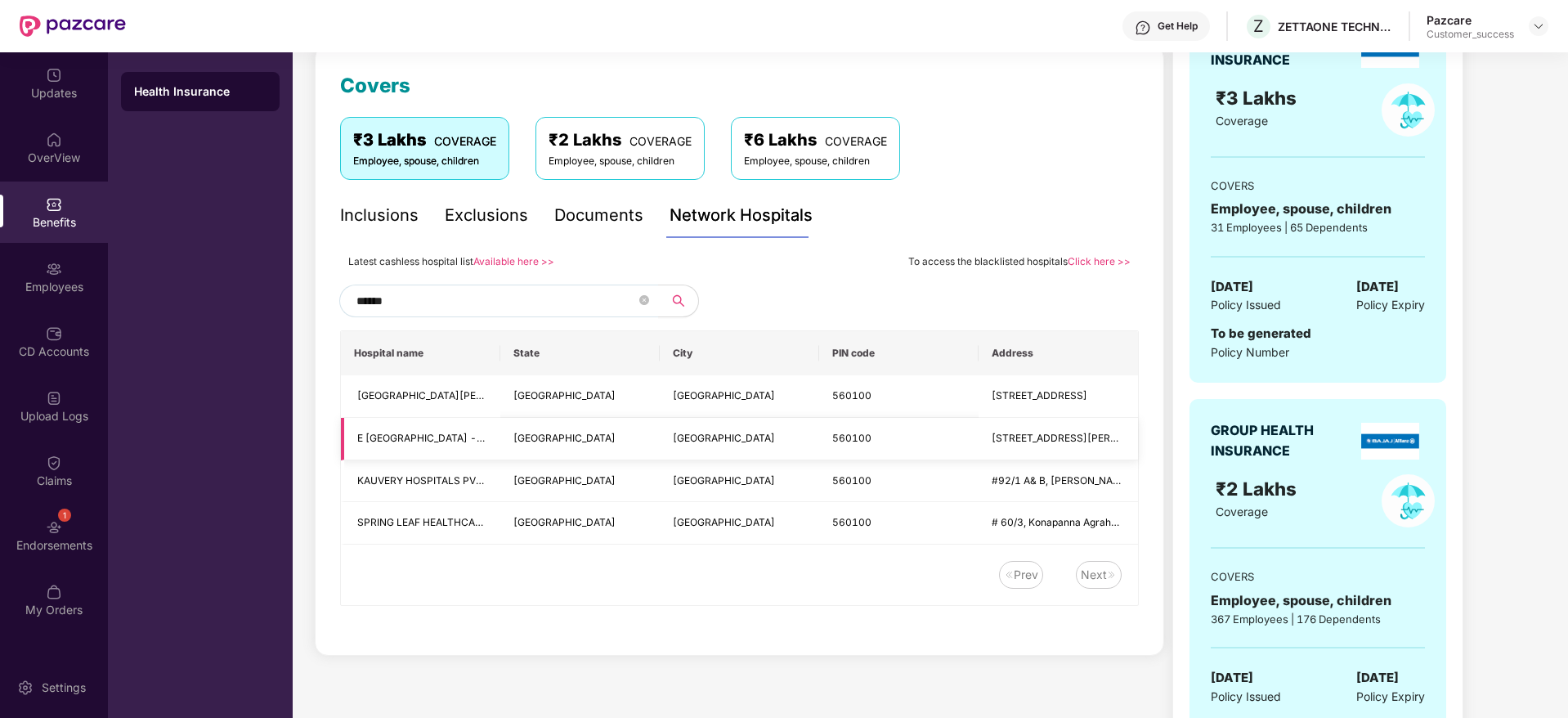
scroll to position [221, 0]
click at [643, 297] on icon "close-circle" at bounding box center [644, 299] width 10 height 10
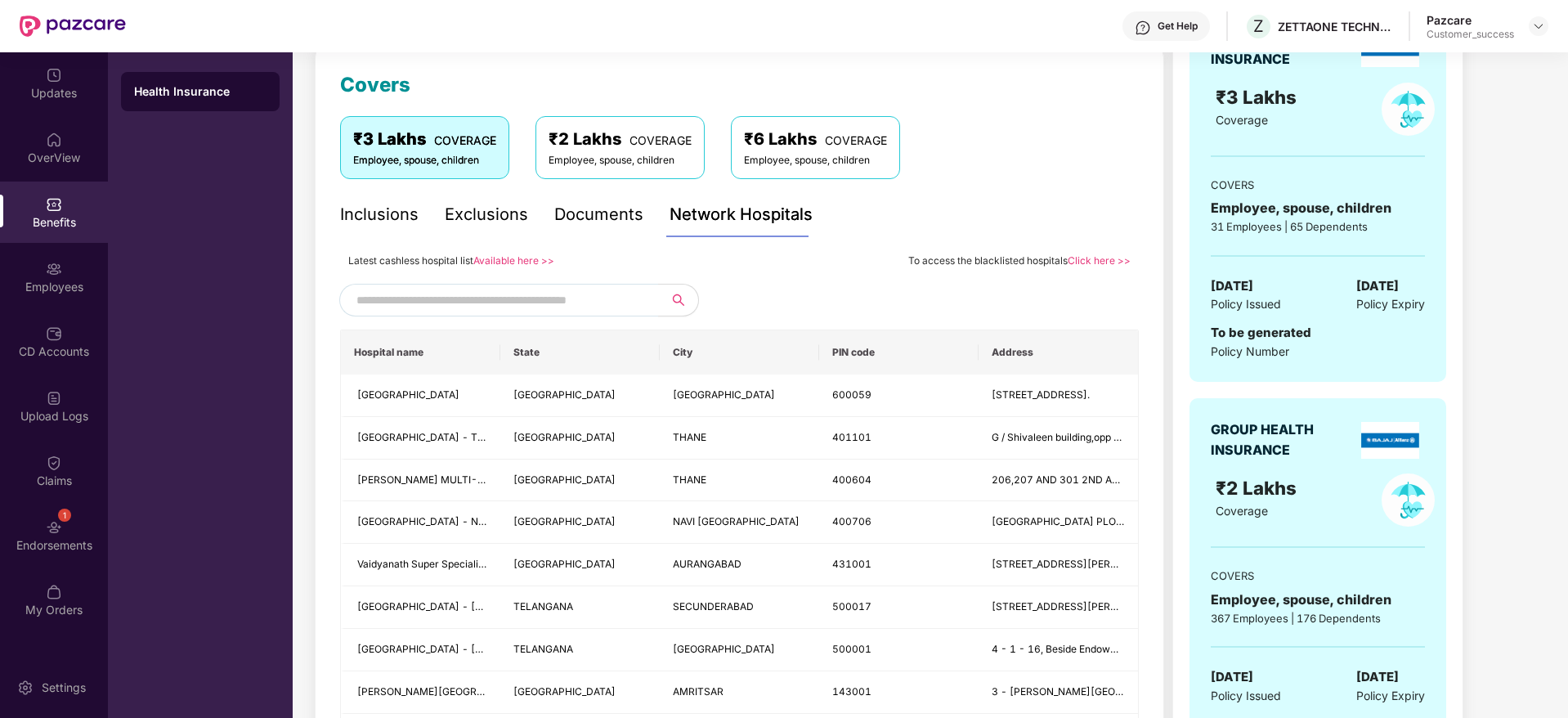
click at [406, 210] on div "Inclusions" at bounding box center [379, 214] width 78 height 25
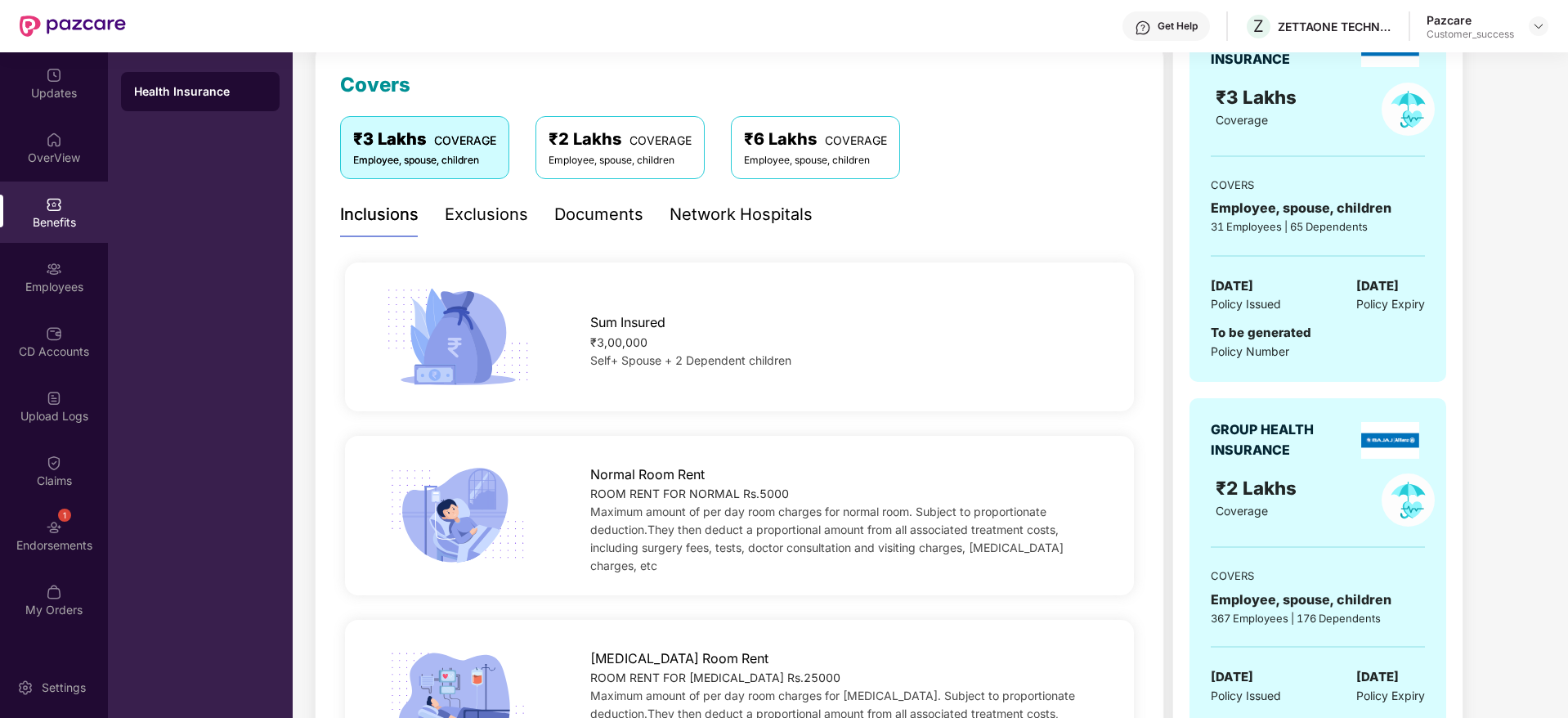
scroll to position [0, 0]
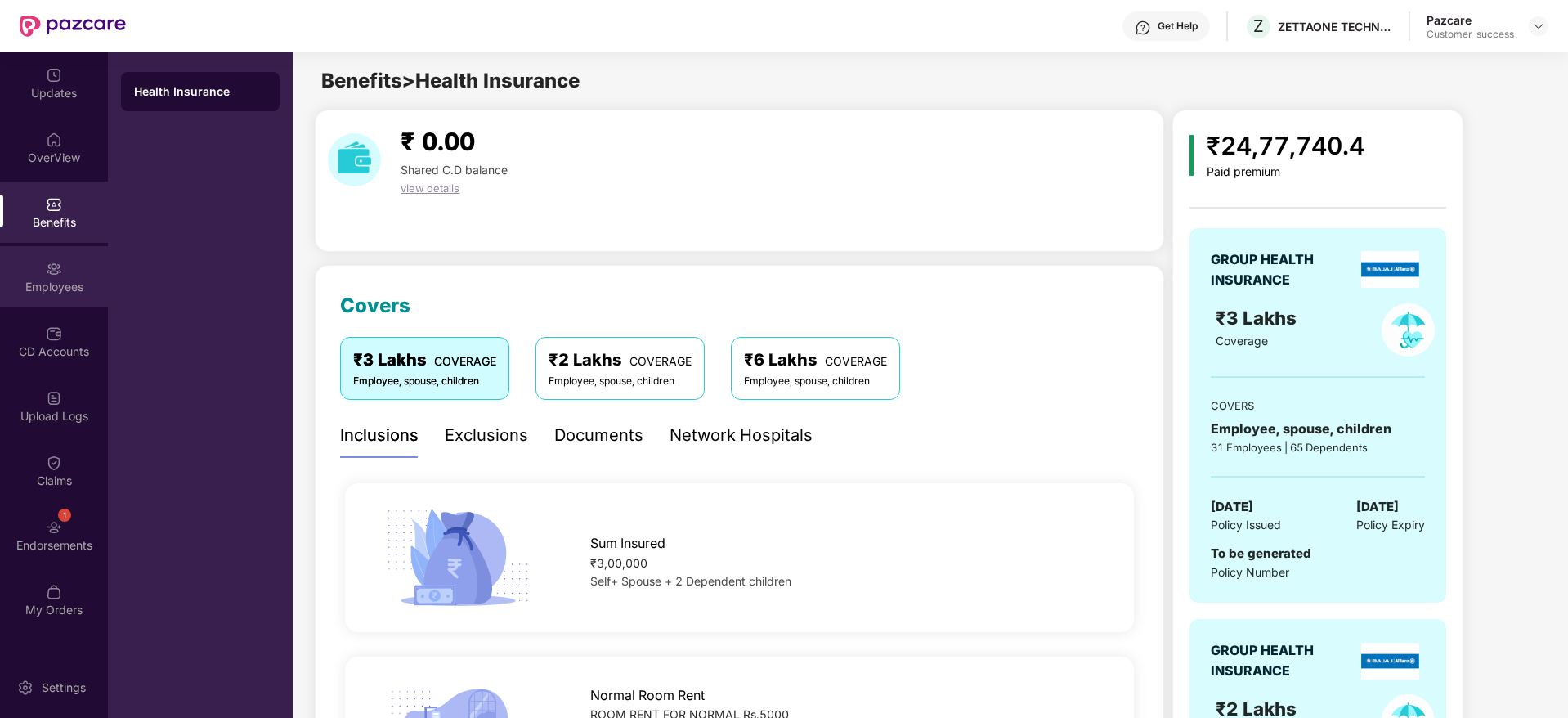
click at [67, 288] on div "Employees" at bounding box center [54, 287] width 108 height 17
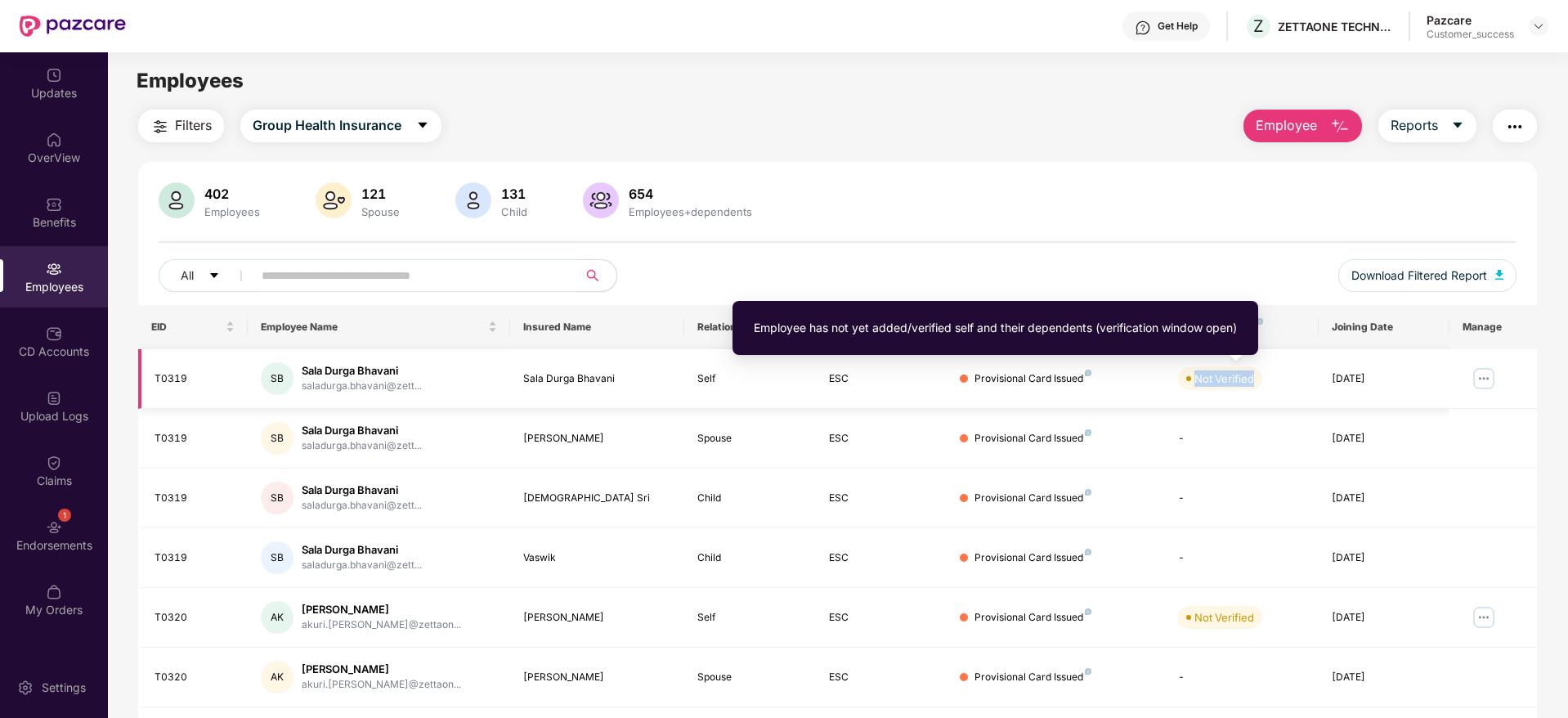
drag, startPoint x: 1266, startPoint y: 378, endPoint x: 1184, endPoint y: 383, distance: 82.2
click at [1184, 383] on div "Not Verified" at bounding box center [1240, 378] width 127 height 23
click at [1212, 374] on div "Not Verified" at bounding box center [1224, 379] width 60 height 17
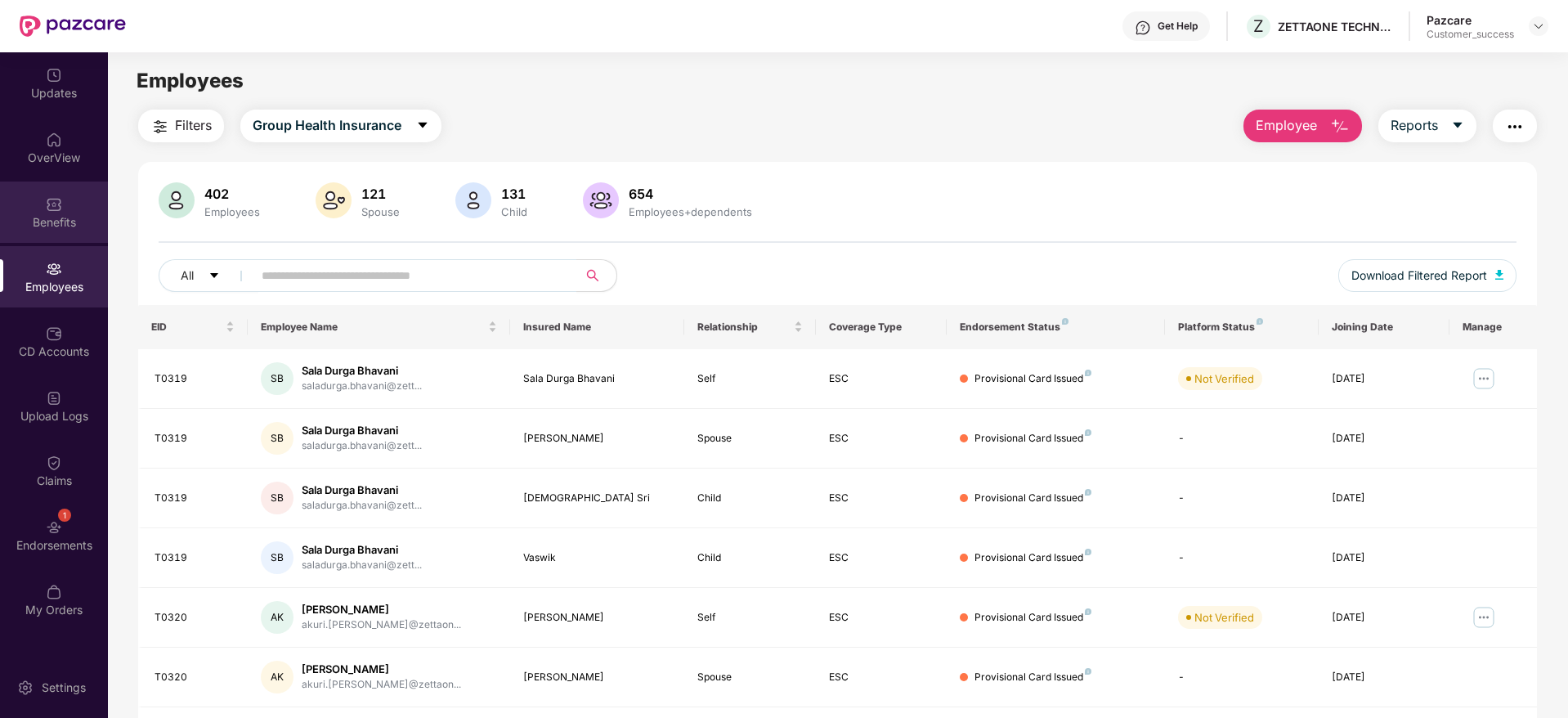
click at [57, 223] on div "Benefits" at bounding box center [54, 223] width 108 height 17
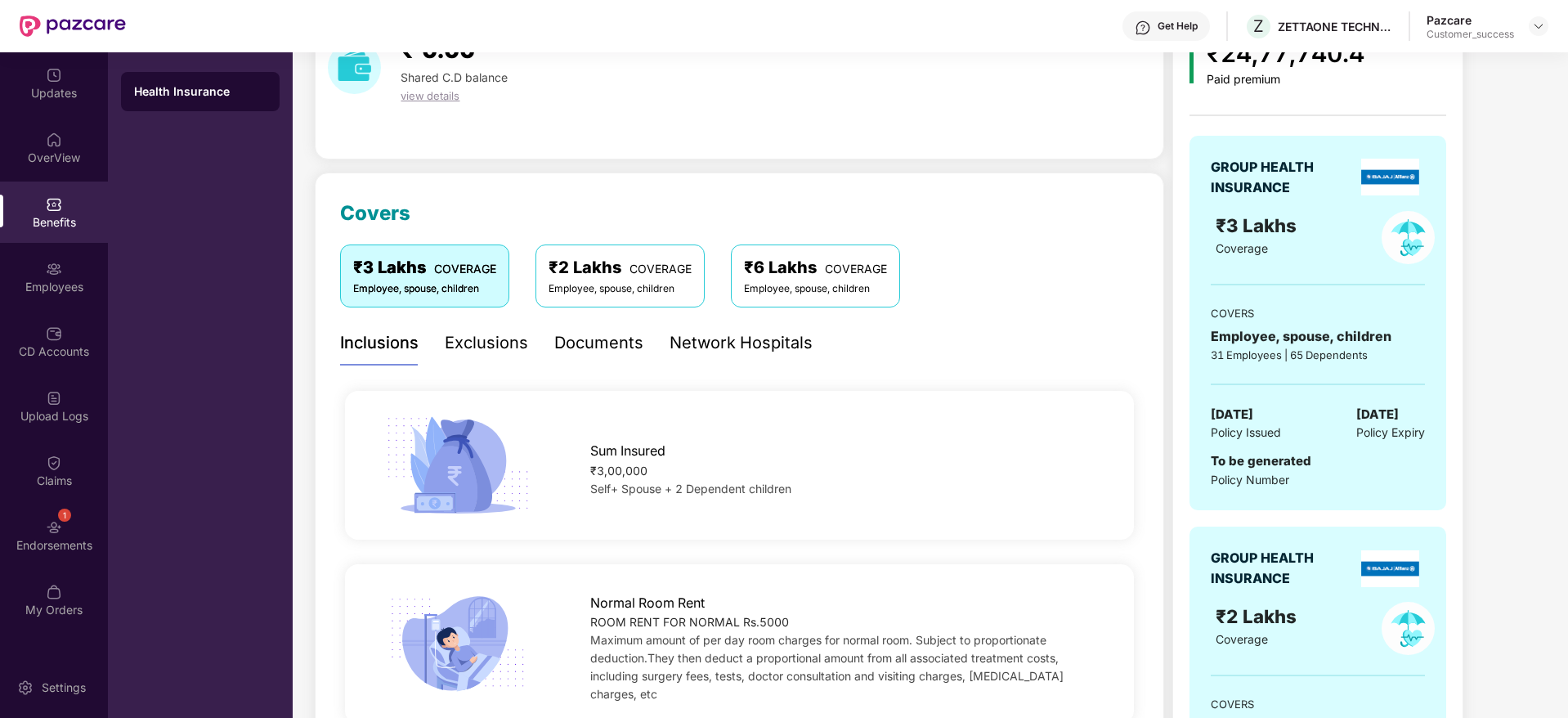
scroll to position [93, 0]
drag, startPoint x: 1297, startPoint y: 478, endPoint x: 1205, endPoint y: 481, distance: 92.0
click at [1205, 481] on div "GROUP HEALTH INSURANCE ₹3 Lakhs Coverage COVERS Employee, spouse, children 31 E…" at bounding box center [1318, 322] width 257 height 374
click at [1242, 485] on span "Policy Number" at bounding box center [1249, 479] width 78 height 14
click at [52, 276] on img at bounding box center [54, 269] width 17 height 17
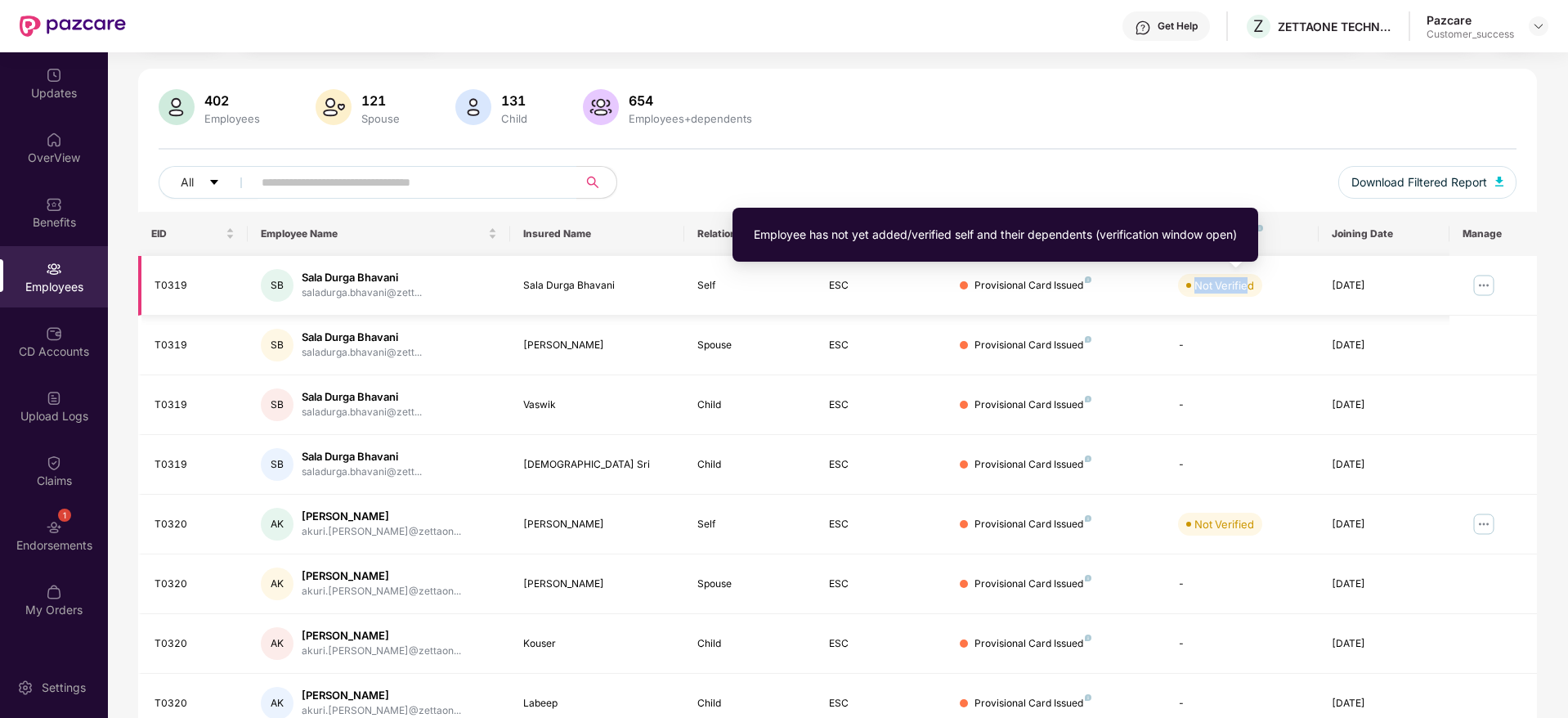
drag, startPoint x: 1212, startPoint y: 282, endPoint x: 1169, endPoint y: 287, distance: 43.3
click at [1169, 287] on td "Not Verified" at bounding box center [1241, 286] width 153 height 60
click at [1236, 287] on div "Not Verified" at bounding box center [1224, 286] width 60 height 17
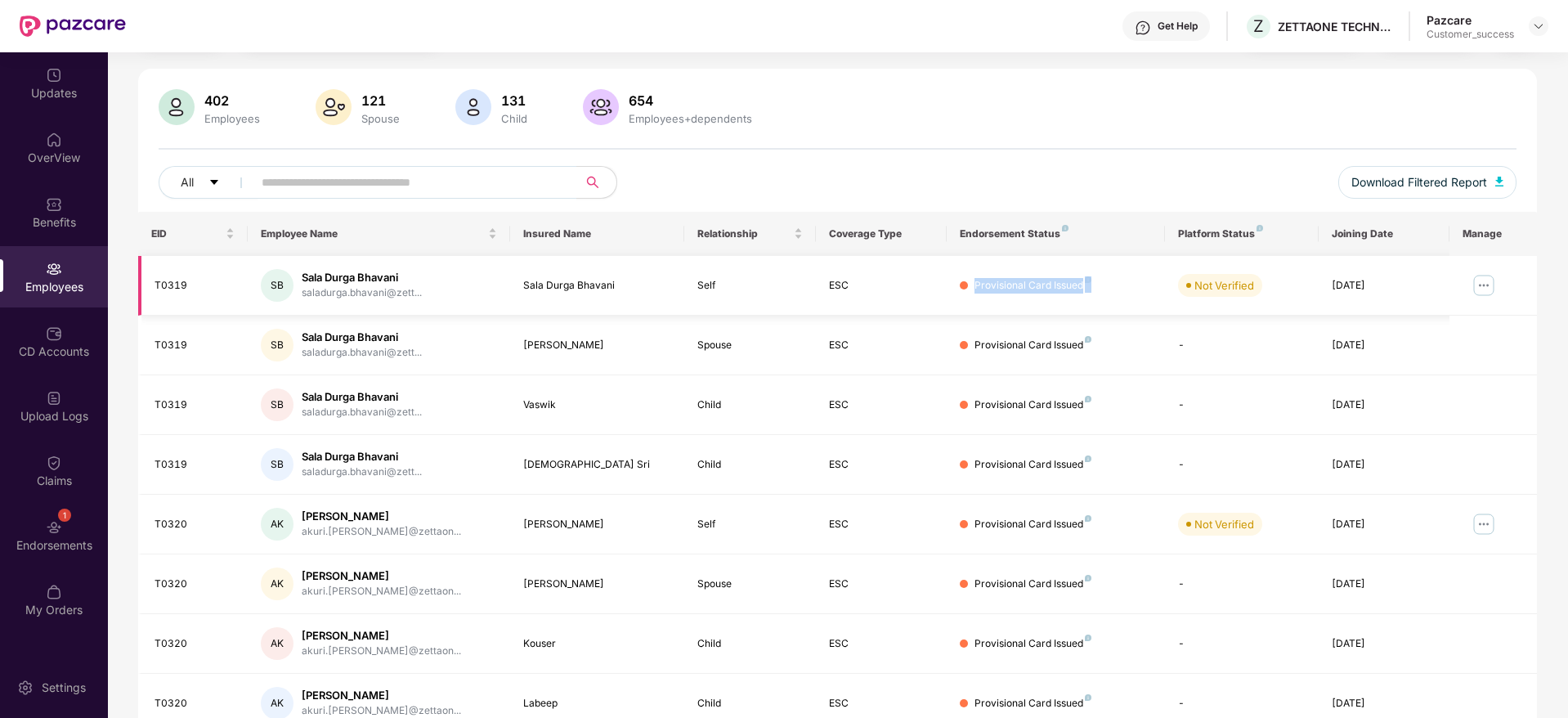
drag, startPoint x: 1096, startPoint y: 281, endPoint x: 957, endPoint y: 288, distance: 139.2
click at [957, 288] on td "Provisional Card Issued" at bounding box center [1055, 286] width 218 height 60
click at [1016, 283] on div "Provisional Card Issued" at bounding box center [1032, 286] width 117 height 16
click at [1467, 273] on td at bounding box center [1492, 286] width 88 height 60
click at [1481, 282] on img at bounding box center [1483, 286] width 26 height 26
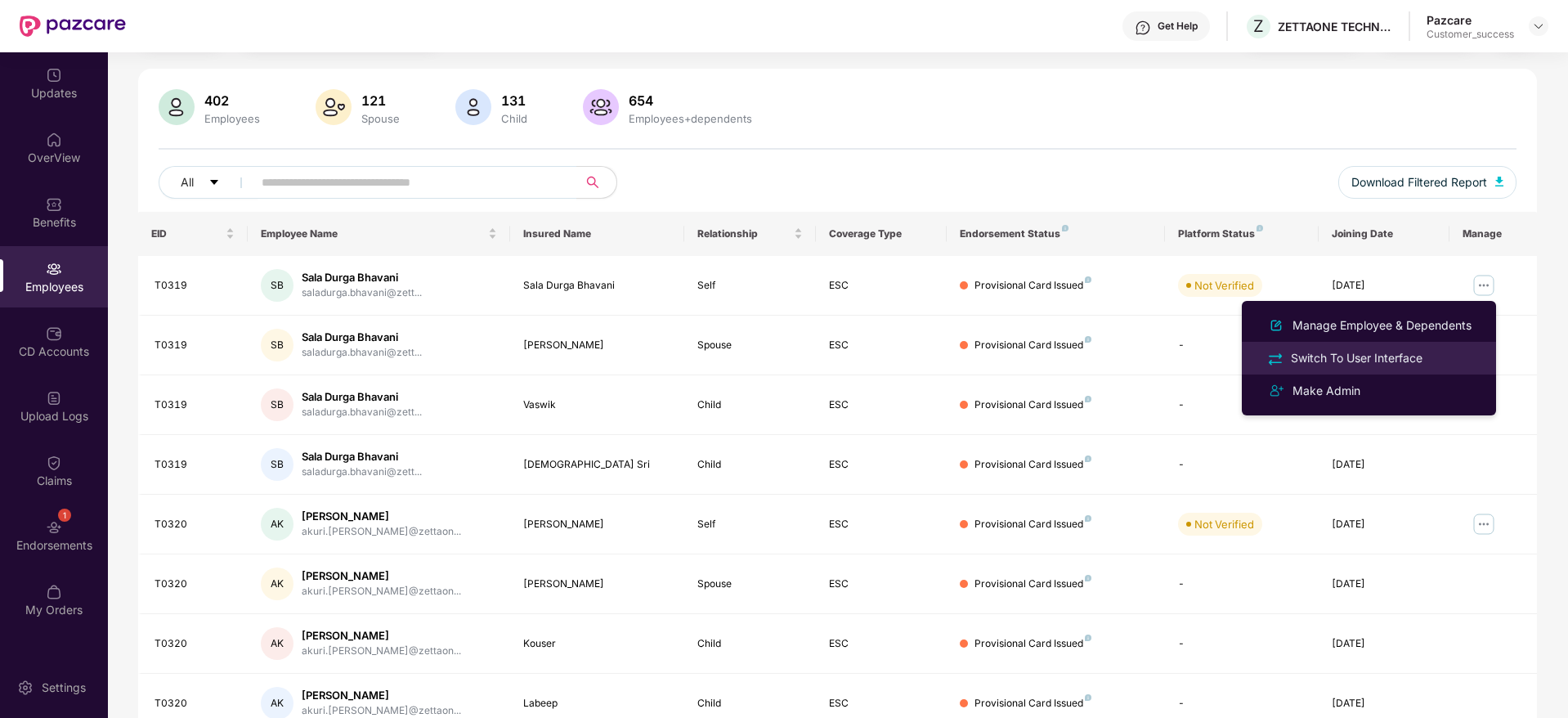
click at [1384, 348] on div "Switch To User Interface" at bounding box center [1368, 358] width 211 height 18
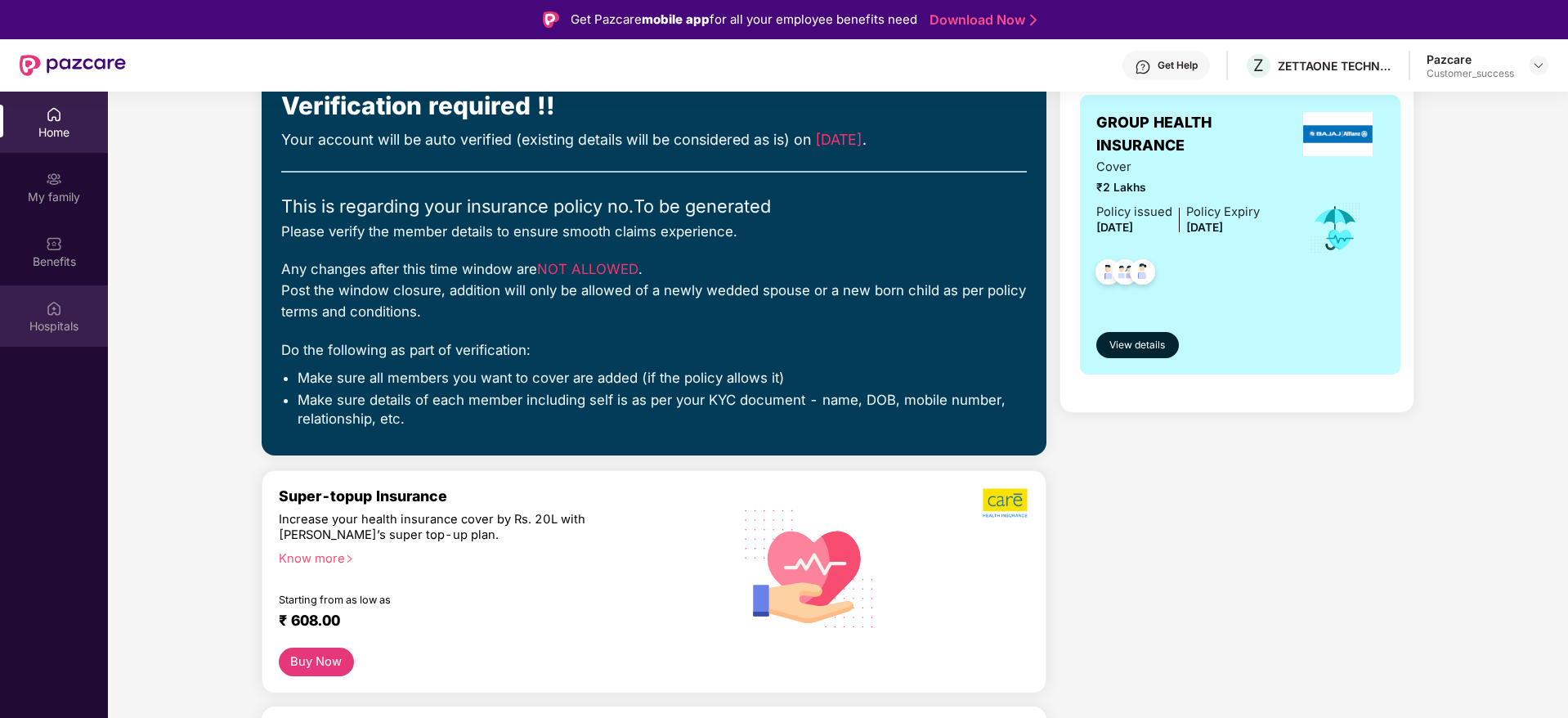
scroll to position [67, 0]
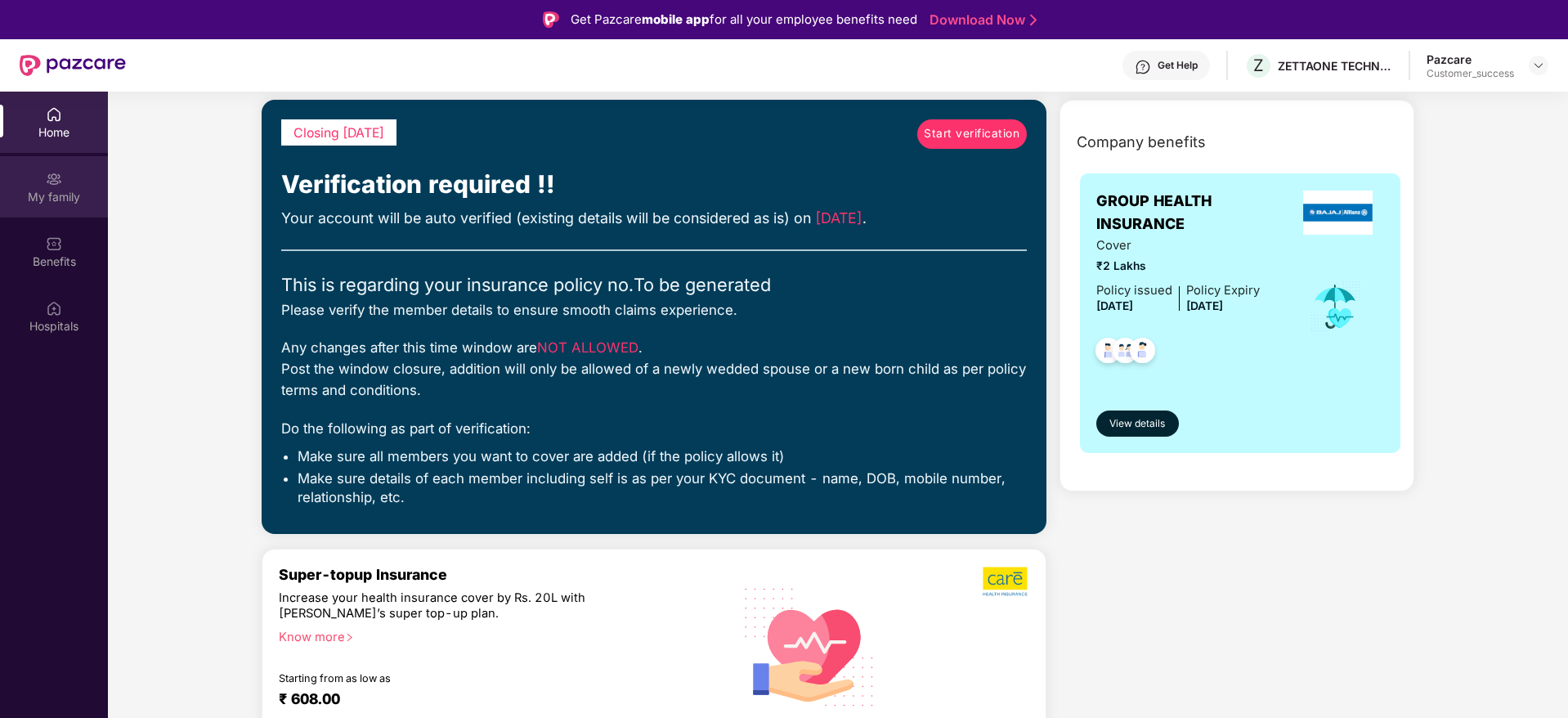
click at [36, 177] on div "My family" at bounding box center [54, 187] width 108 height 61
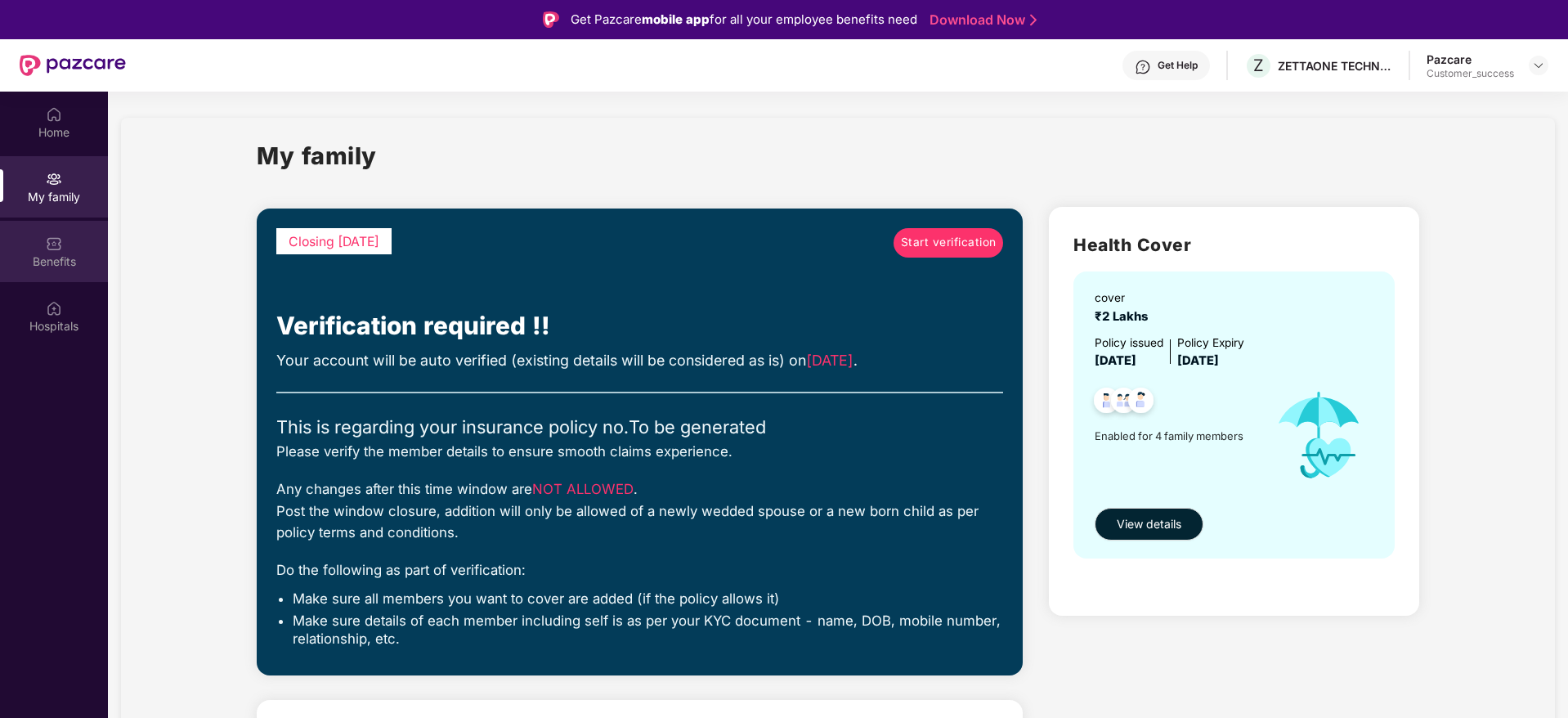
click at [35, 238] on div "Benefits" at bounding box center [54, 251] width 108 height 61
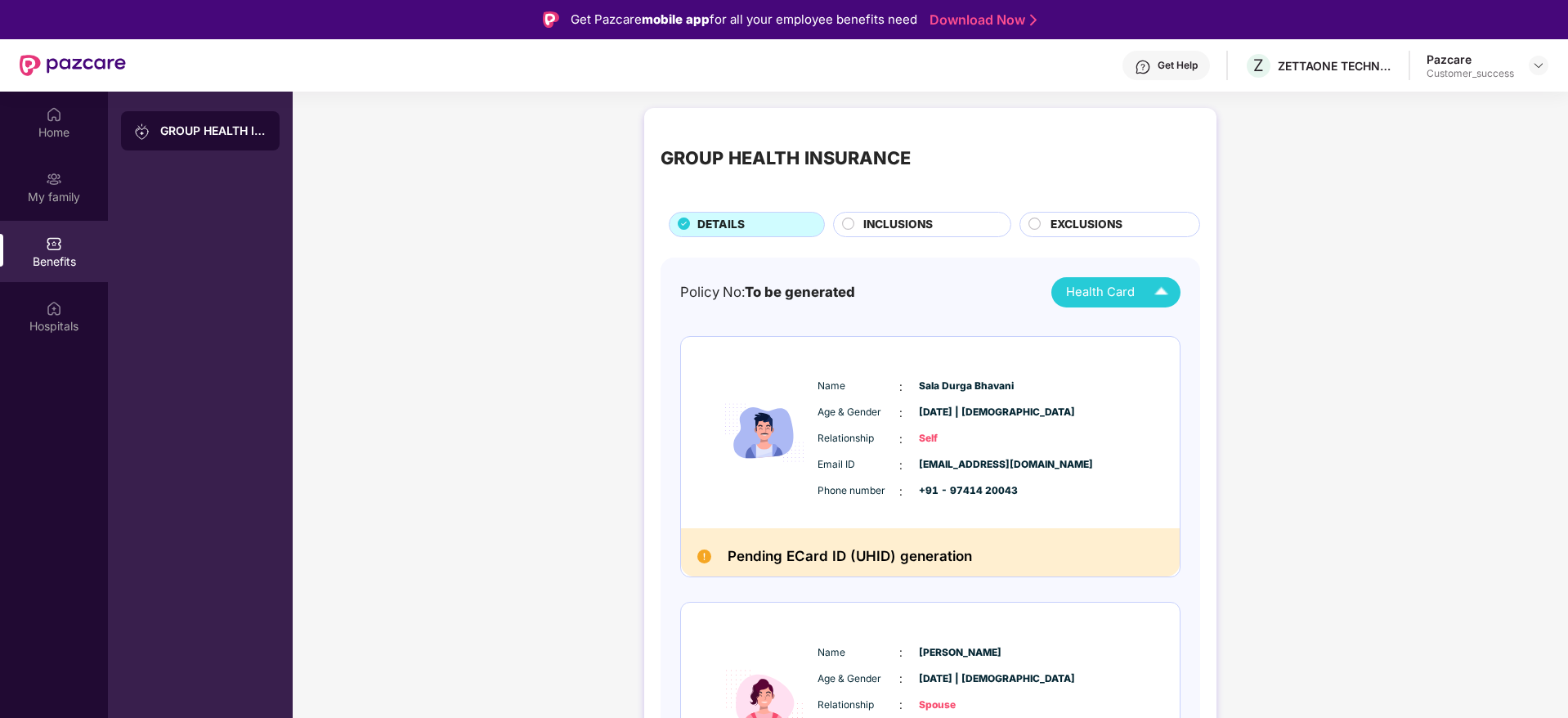
click at [1150, 286] on img at bounding box center [1161, 292] width 29 height 29
click at [42, 336] on div "Hospitals" at bounding box center [54, 316] width 108 height 61
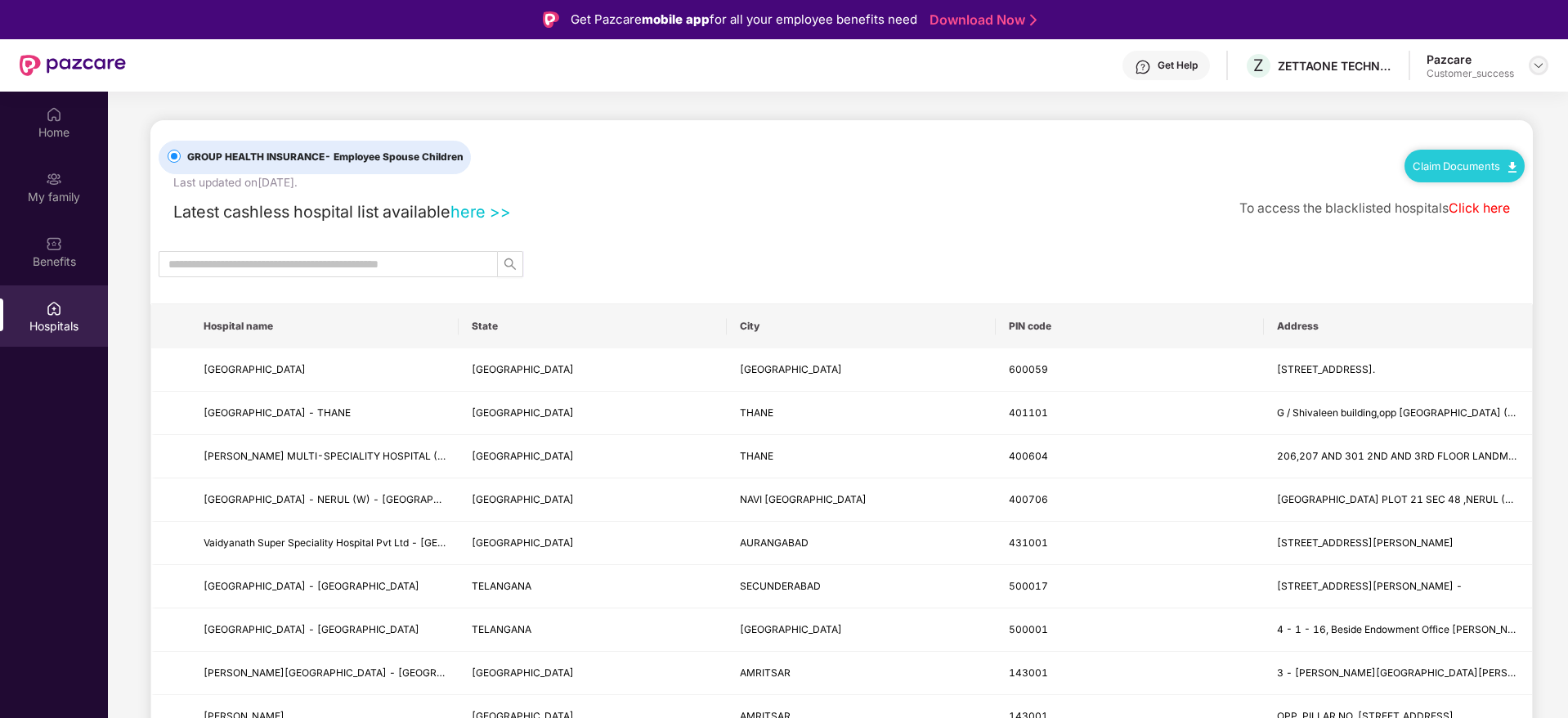
click at [1538, 67] on img at bounding box center [1538, 66] width 13 height 13
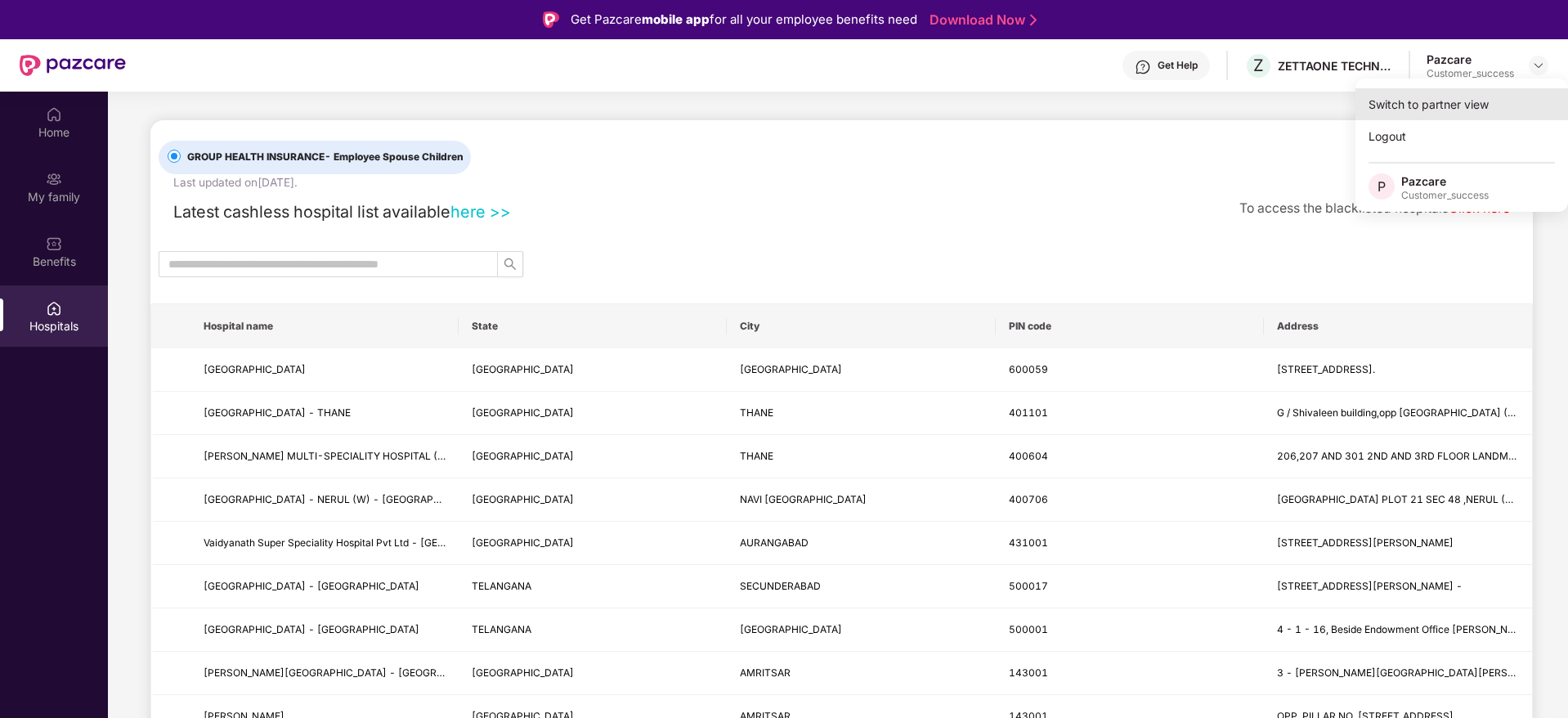
click at [1487, 115] on div "Switch to partner view" at bounding box center [1461, 104] width 212 height 32
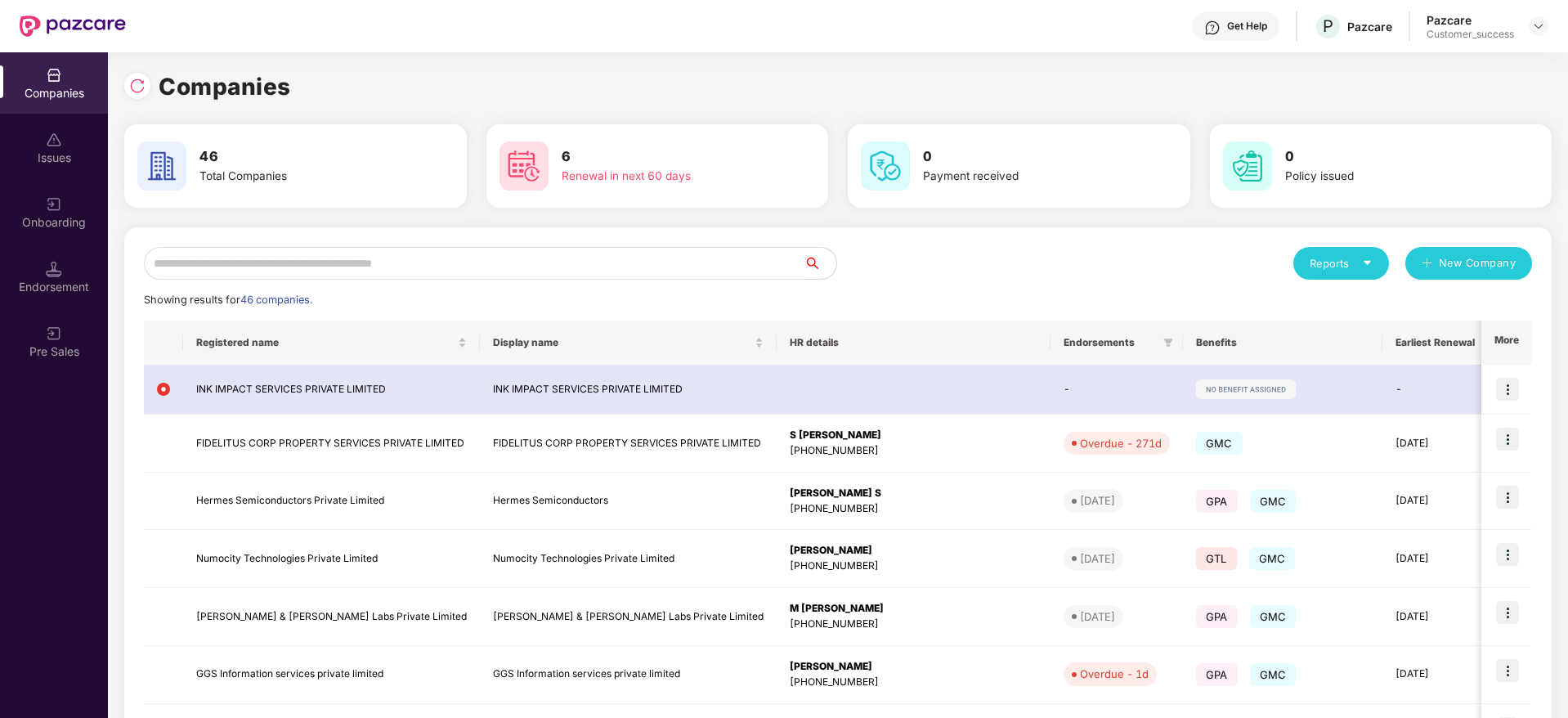
click at [391, 274] on input "text" at bounding box center [474, 262] width 659 height 32
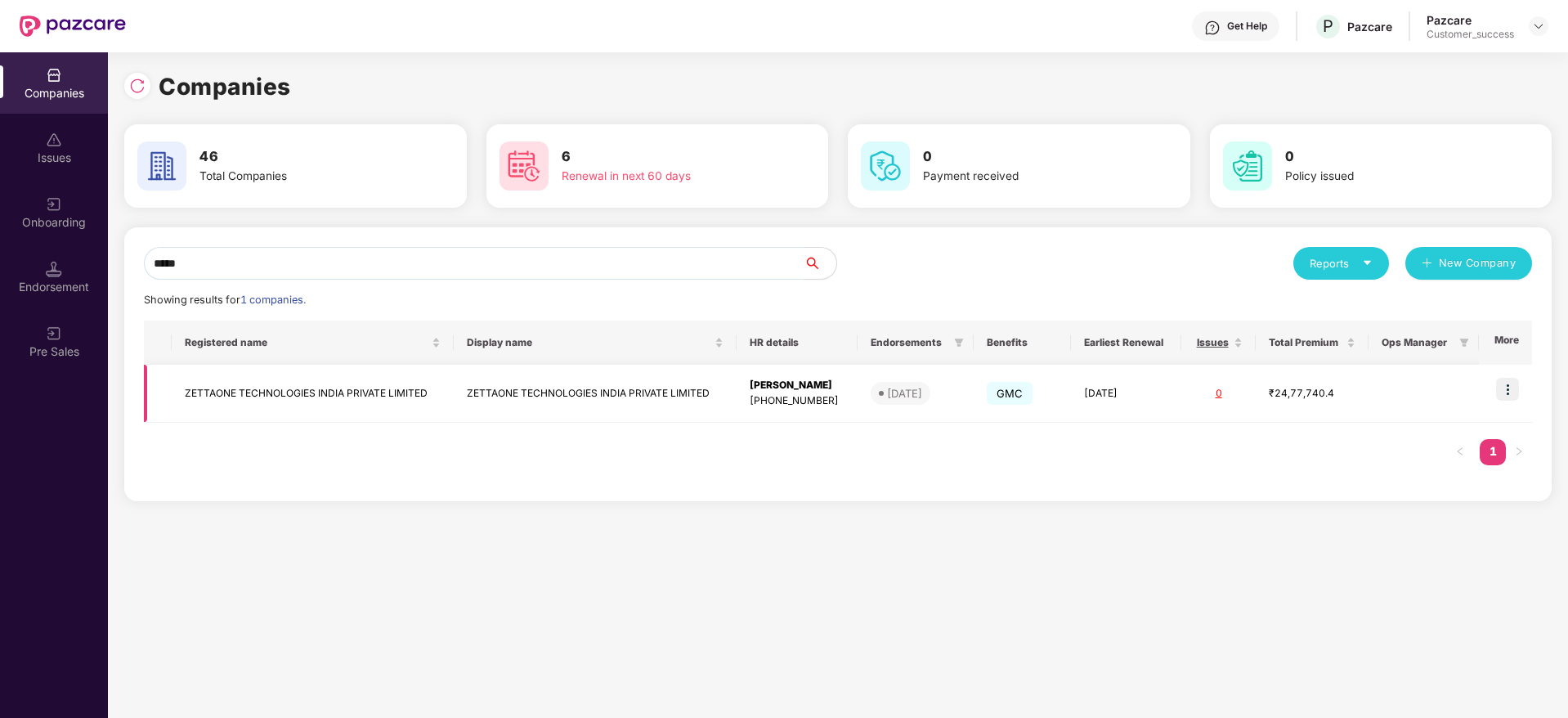
type input "*****"
click at [1514, 388] on img at bounding box center [1507, 389] width 23 height 23
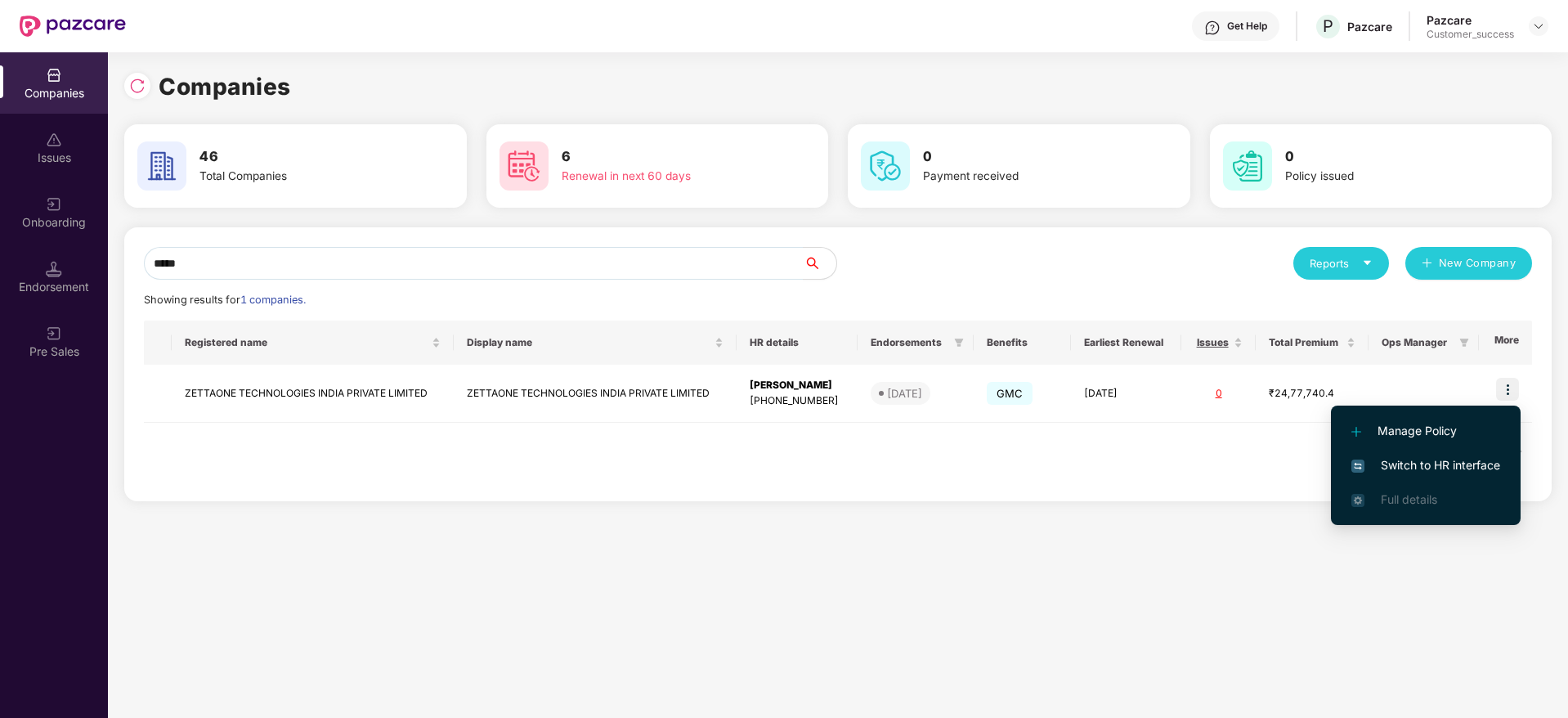
click at [1442, 464] on span "Switch to HR interface" at bounding box center [1425, 465] width 149 height 18
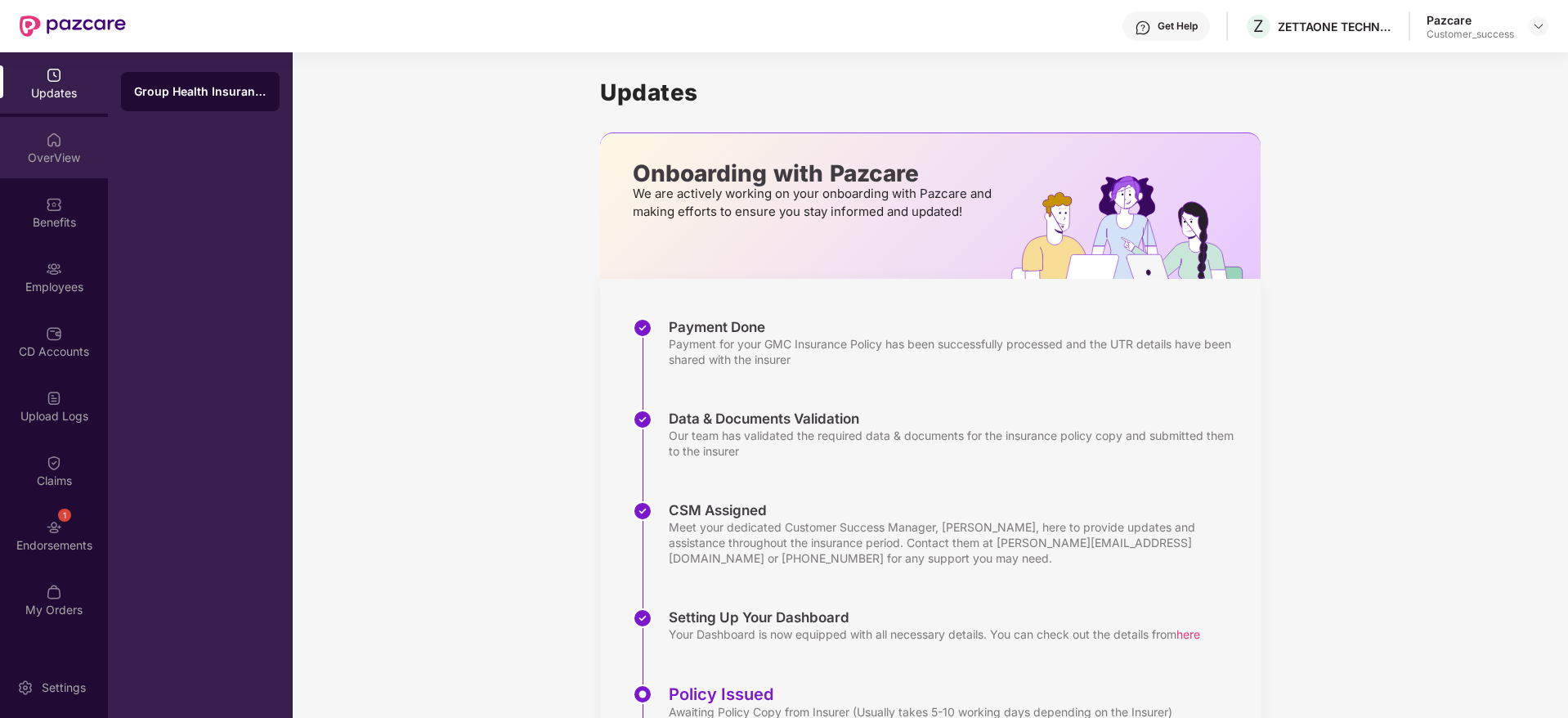
click at [36, 148] on div "OverView" at bounding box center [54, 148] width 108 height 61
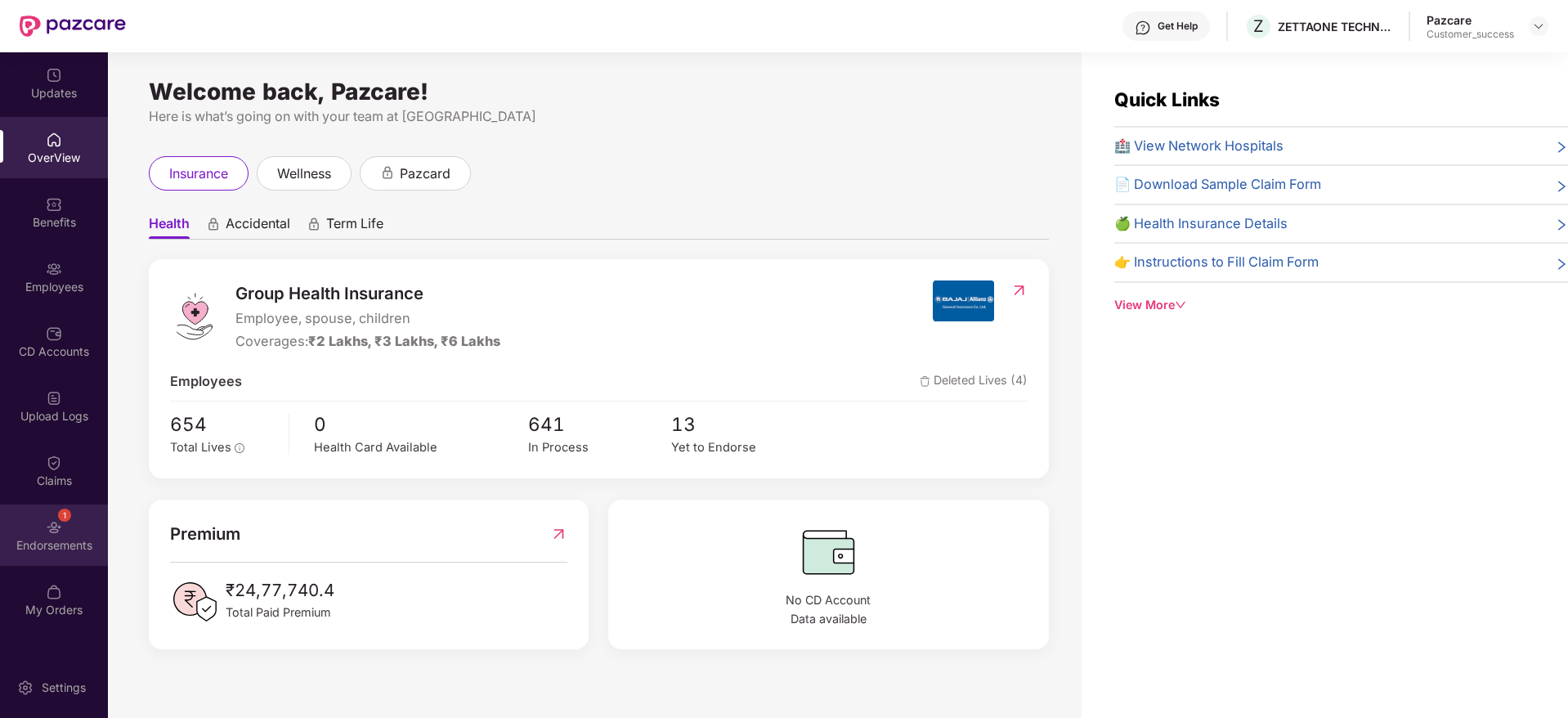
click at [57, 542] on div "Endorsements" at bounding box center [54, 545] width 108 height 17
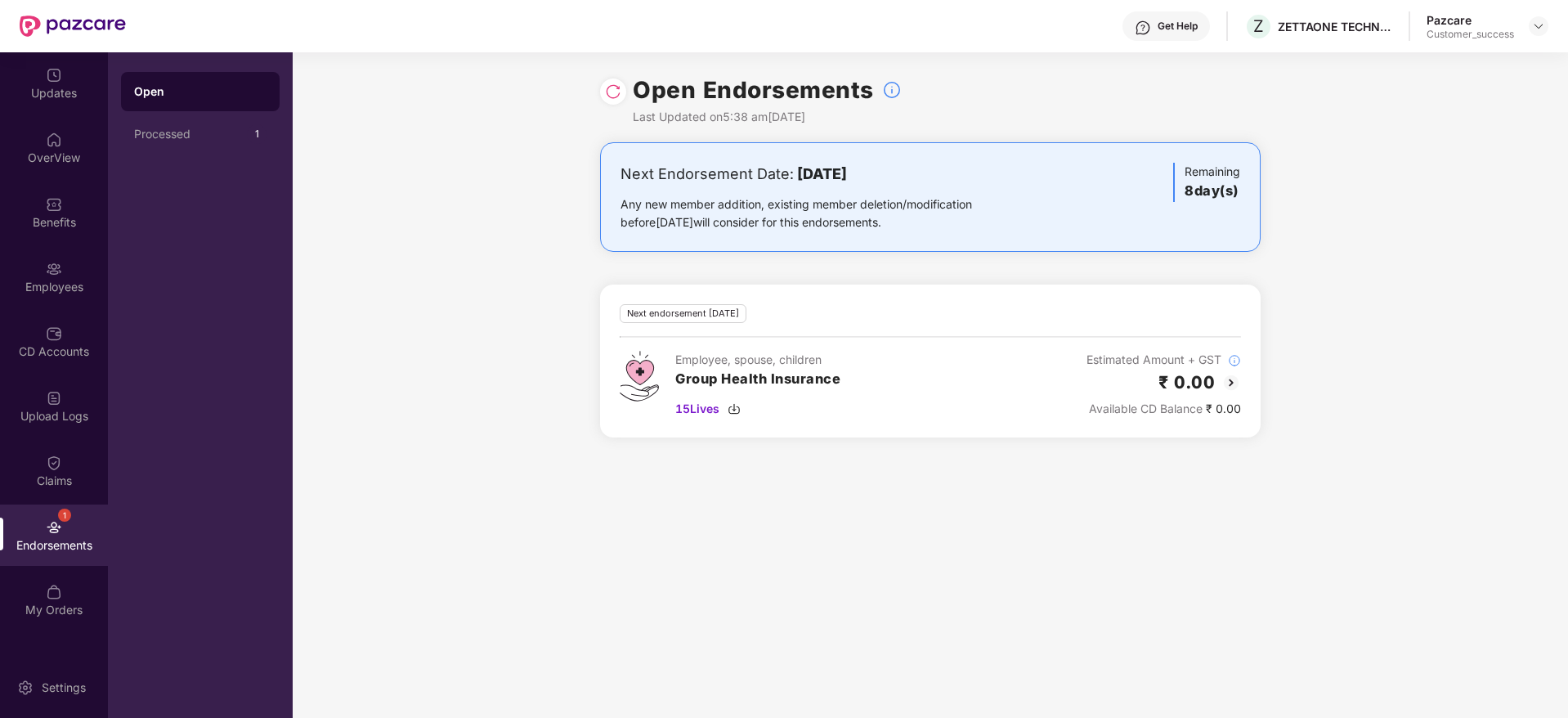
drag, startPoint x: 936, startPoint y: 171, endPoint x: 789, endPoint y: 171, distance: 147.0
click at [789, 171] on div "Next Endorsement Date: [DATE]" at bounding box center [822, 174] width 403 height 23
click at [927, 192] on div "Next Endorsement Date: [DATE] Any new member addition, existing member deletion…" at bounding box center [822, 197] width 403 height 68
drag, startPoint x: 959, startPoint y: 175, endPoint x: 787, endPoint y: 177, distance: 172.0
click at [787, 177] on div "Next Endorsement Date: [DATE]" at bounding box center [822, 174] width 403 height 23
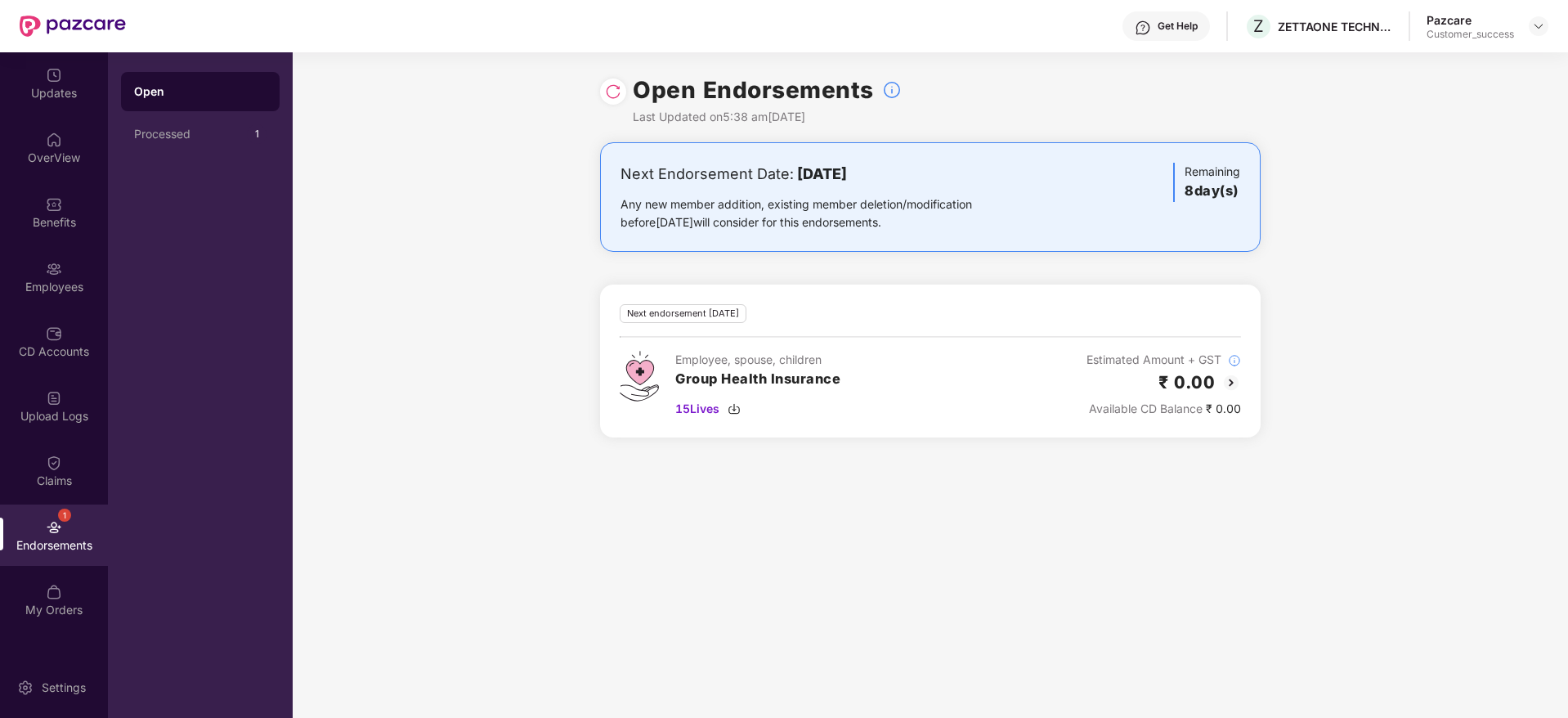
click at [847, 181] on b "[DATE]" at bounding box center [822, 174] width 50 height 18
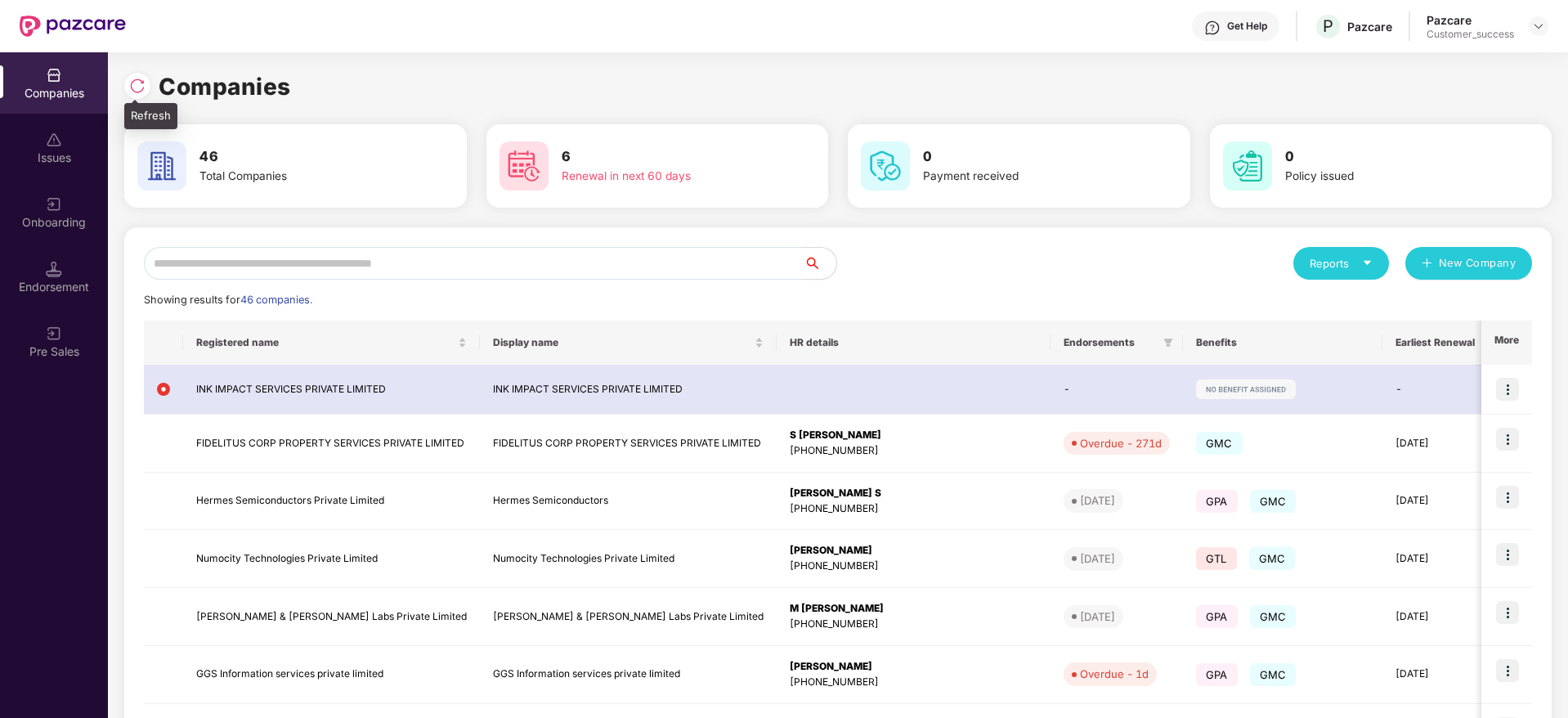
click at [133, 81] on img at bounding box center [138, 86] width 17 height 17
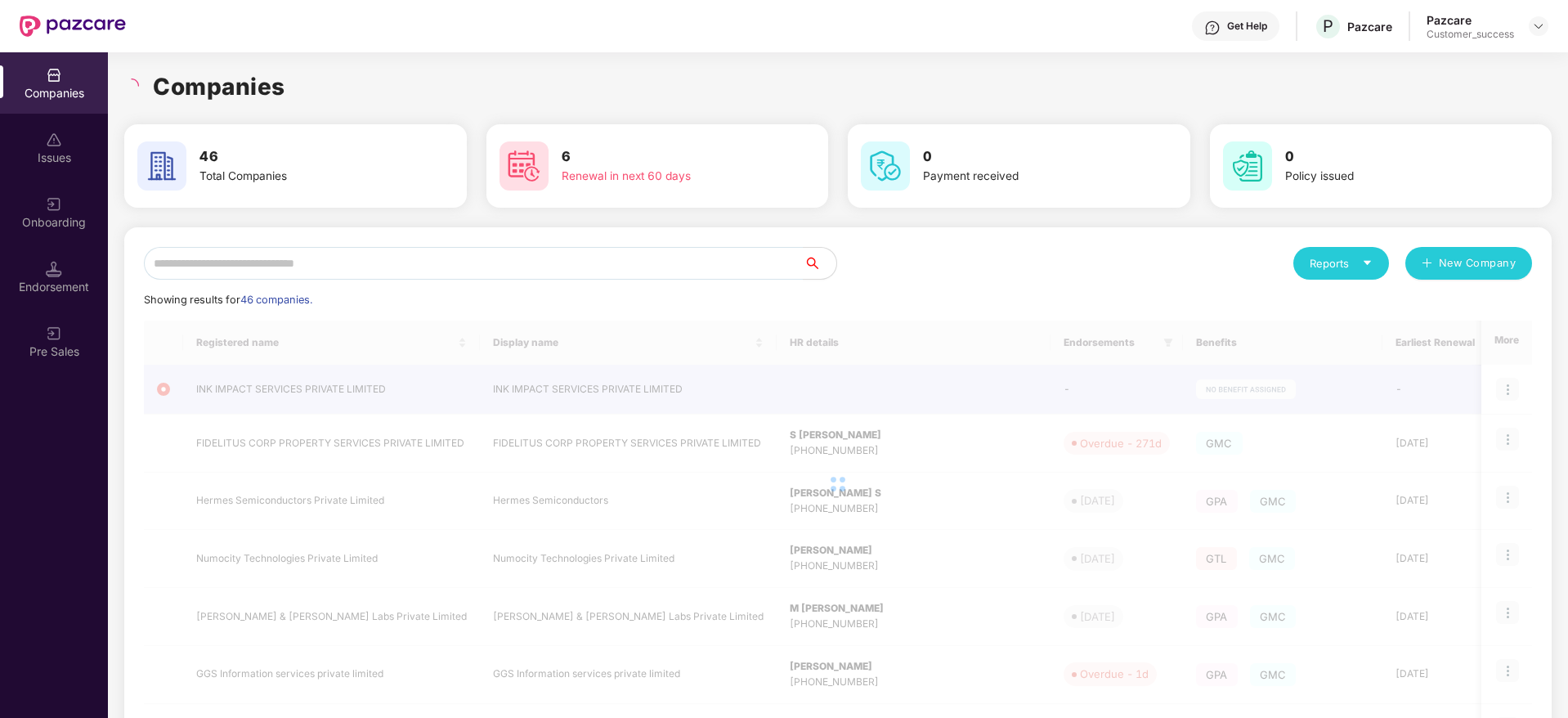
click at [375, 70] on div "Companies" at bounding box center [838, 86] width 1427 height 36
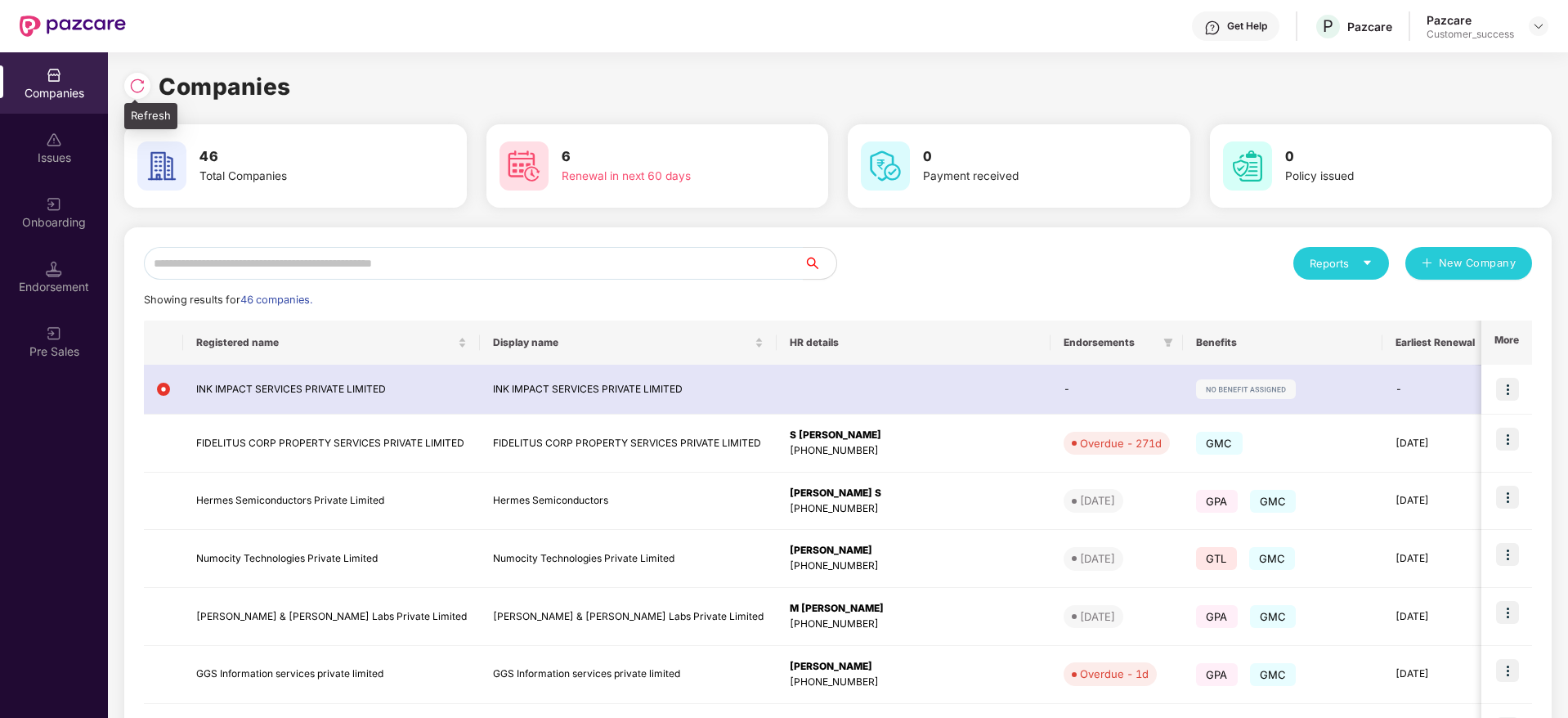
click at [137, 97] on div at bounding box center [138, 86] width 26 height 26
click at [136, 87] on img at bounding box center [138, 86] width 17 height 17
drag, startPoint x: 317, startPoint y: 87, endPoint x: 131, endPoint y: 84, distance: 186.0
click at [131, 84] on div "Companies" at bounding box center [838, 86] width 1427 height 36
click at [131, 84] on img at bounding box center [138, 86] width 17 height 17
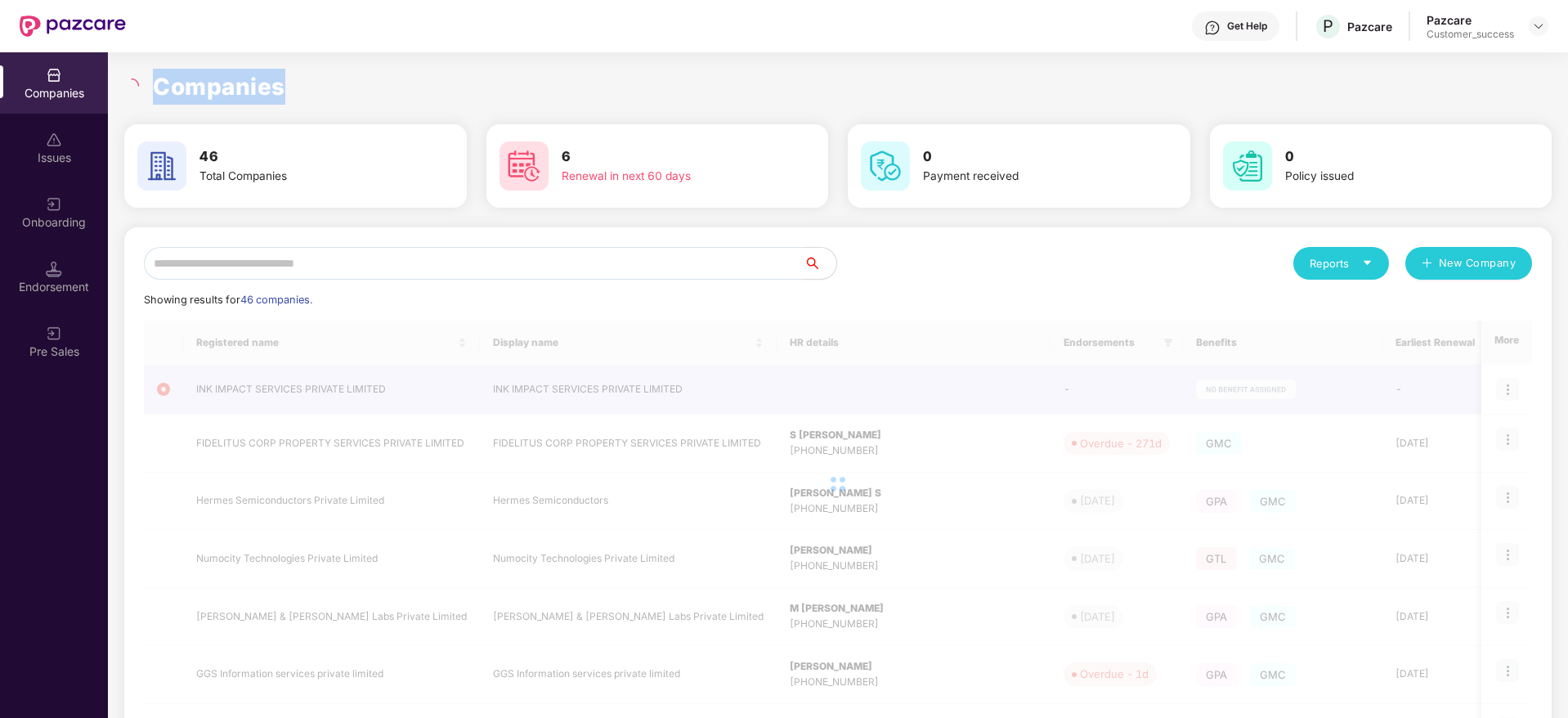
click at [211, 83] on h1 "Companies" at bounding box center [219, 86] width 132 height 36
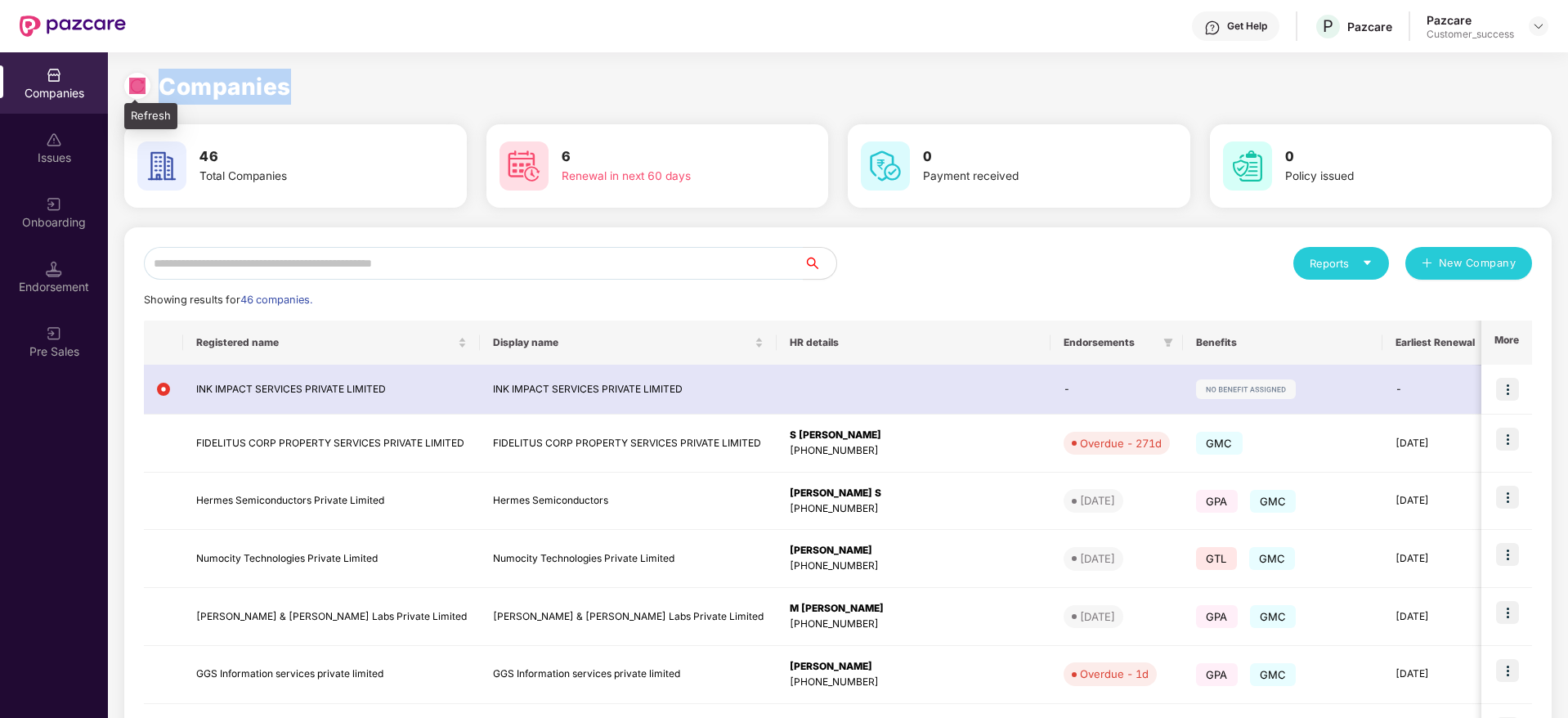
drag, startPoint x: 292, startPoint y: 88, endPoint x: 140, endPoint y: 79, distance: 152.3
click at [140, 79] on div "Companies" at bounding box center [838, 86] width 1427 height 36
click at [140, 79] on img at bounding box center [138, 86] width 17 height 17
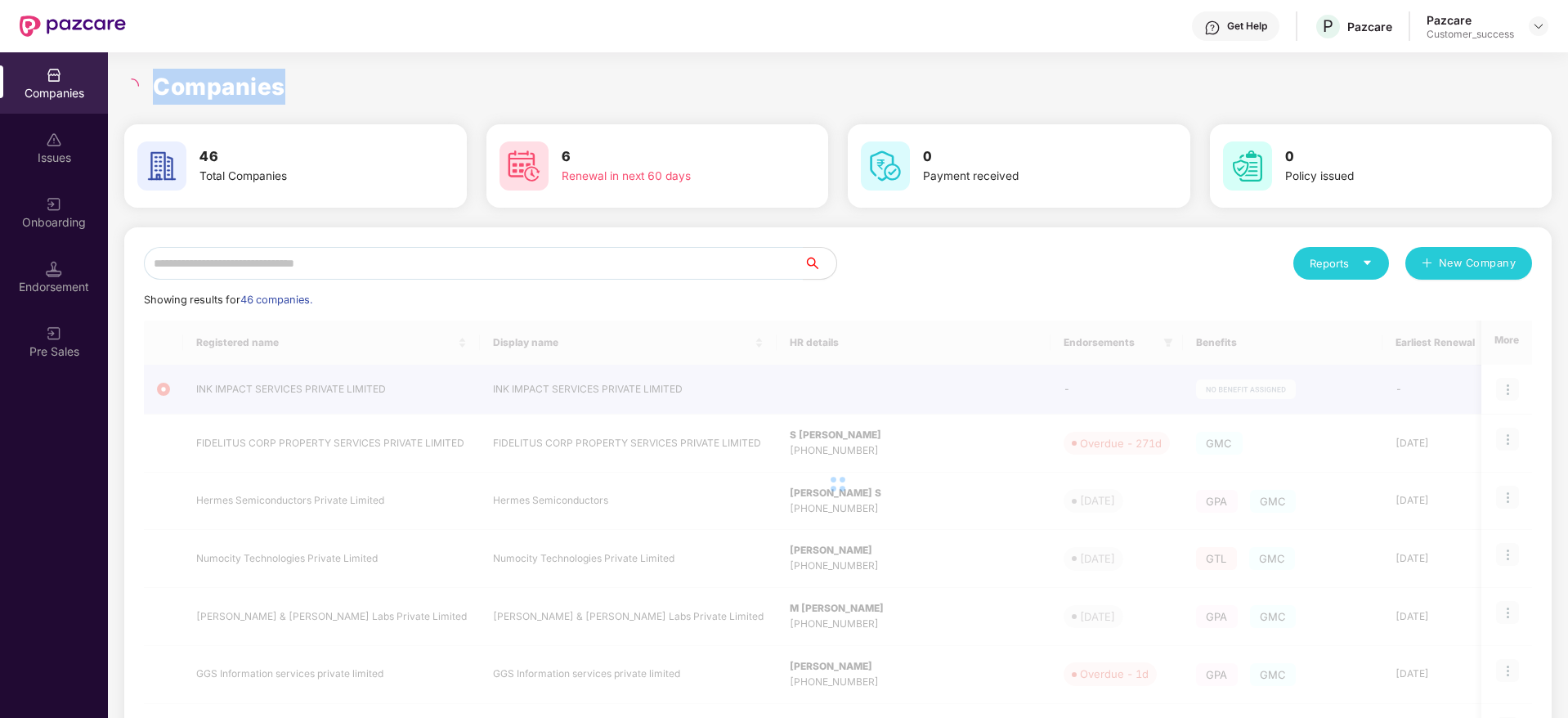
click at [224, 78] on h1 "Companies" at bounding box center [219, 86] width 132 height 36
